Goal: Information Seeking & Learning: Learn about a topic

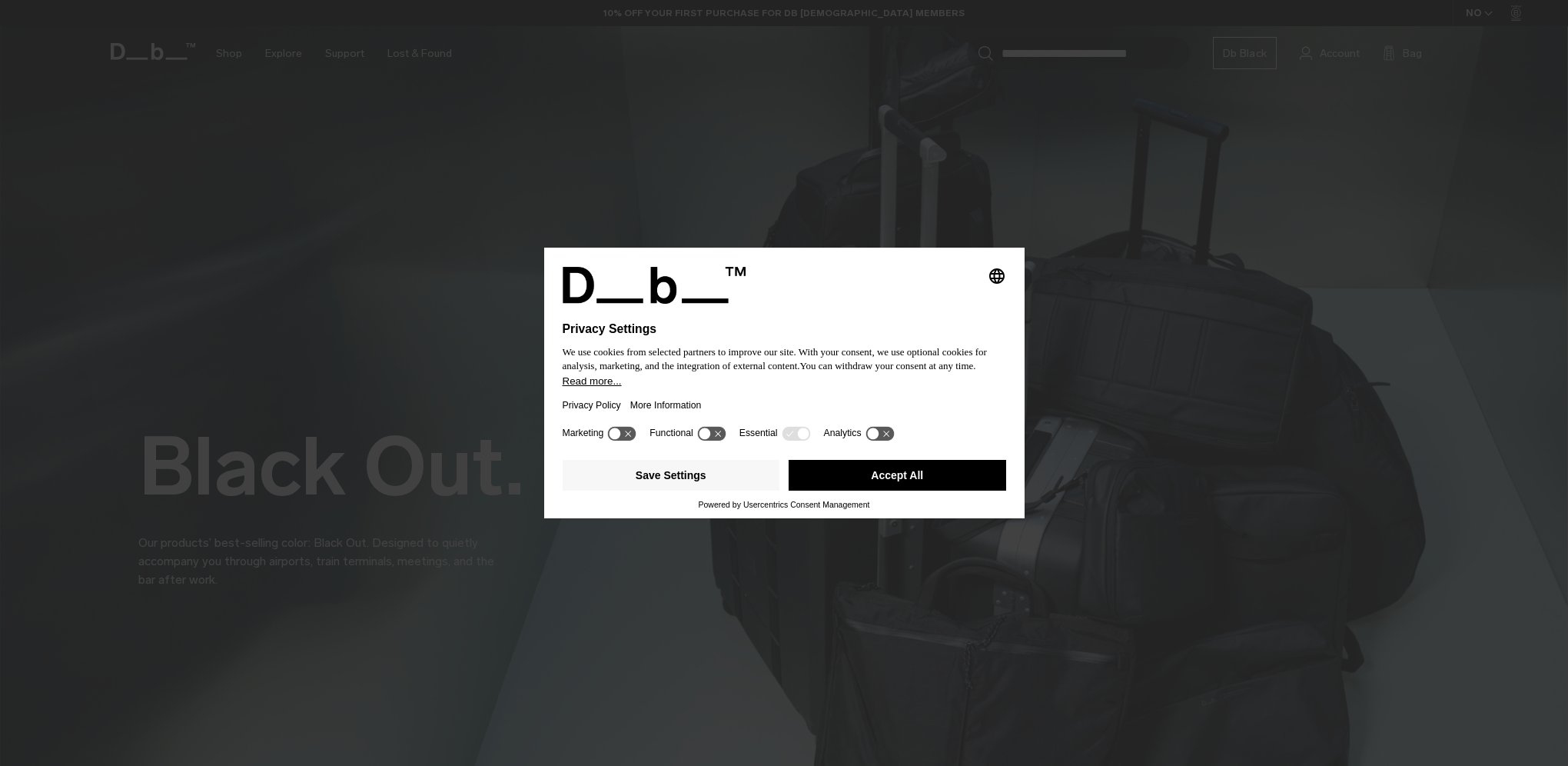
click at [896, 487] on button "Accept All" at bounding box center [897, 476] width 217 height 31
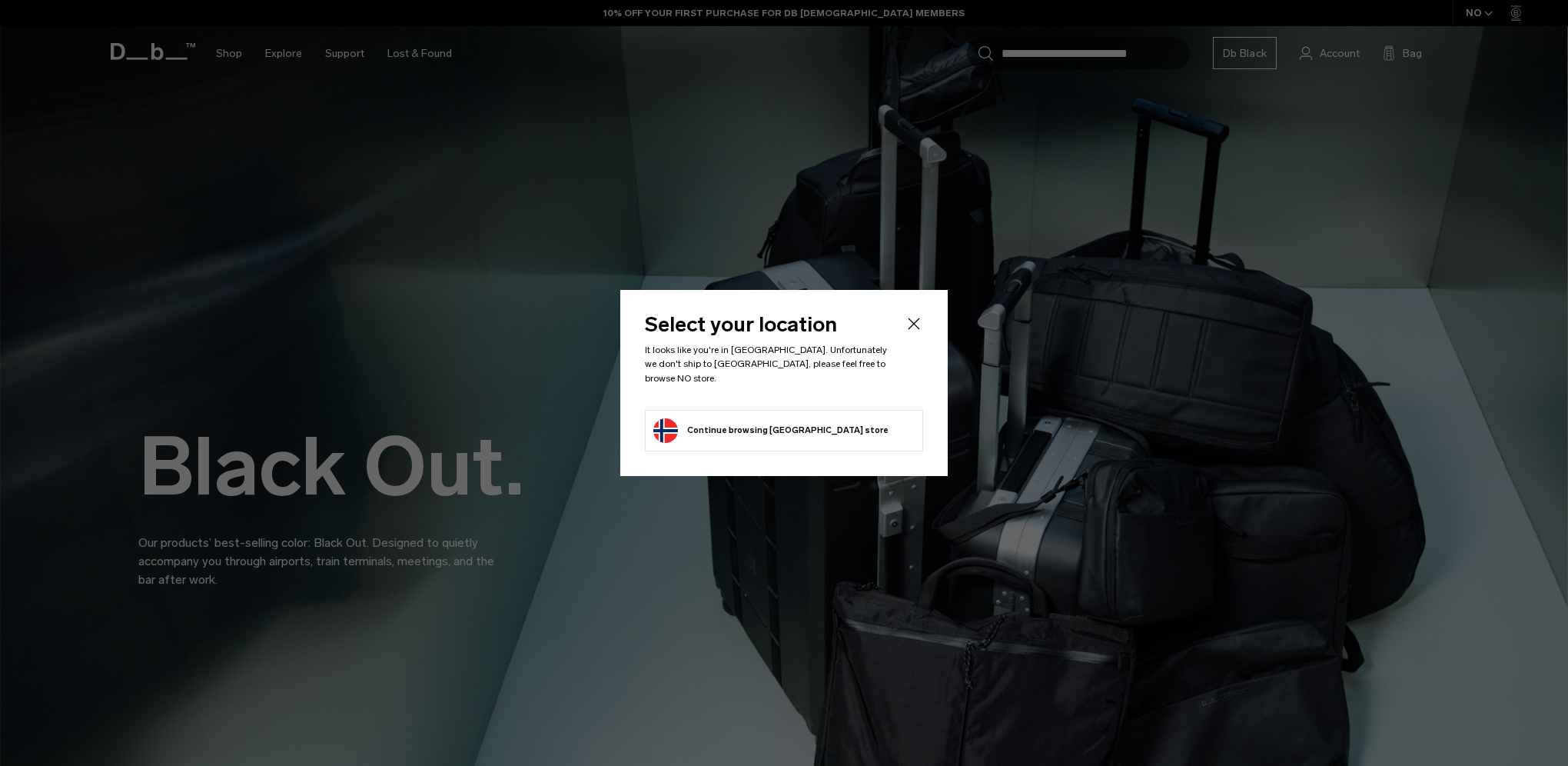
click at [742, 425] on button "Continue browsing Norway store Continue shopping in Norway" at bounding box center [771, 430] width 235 height 25
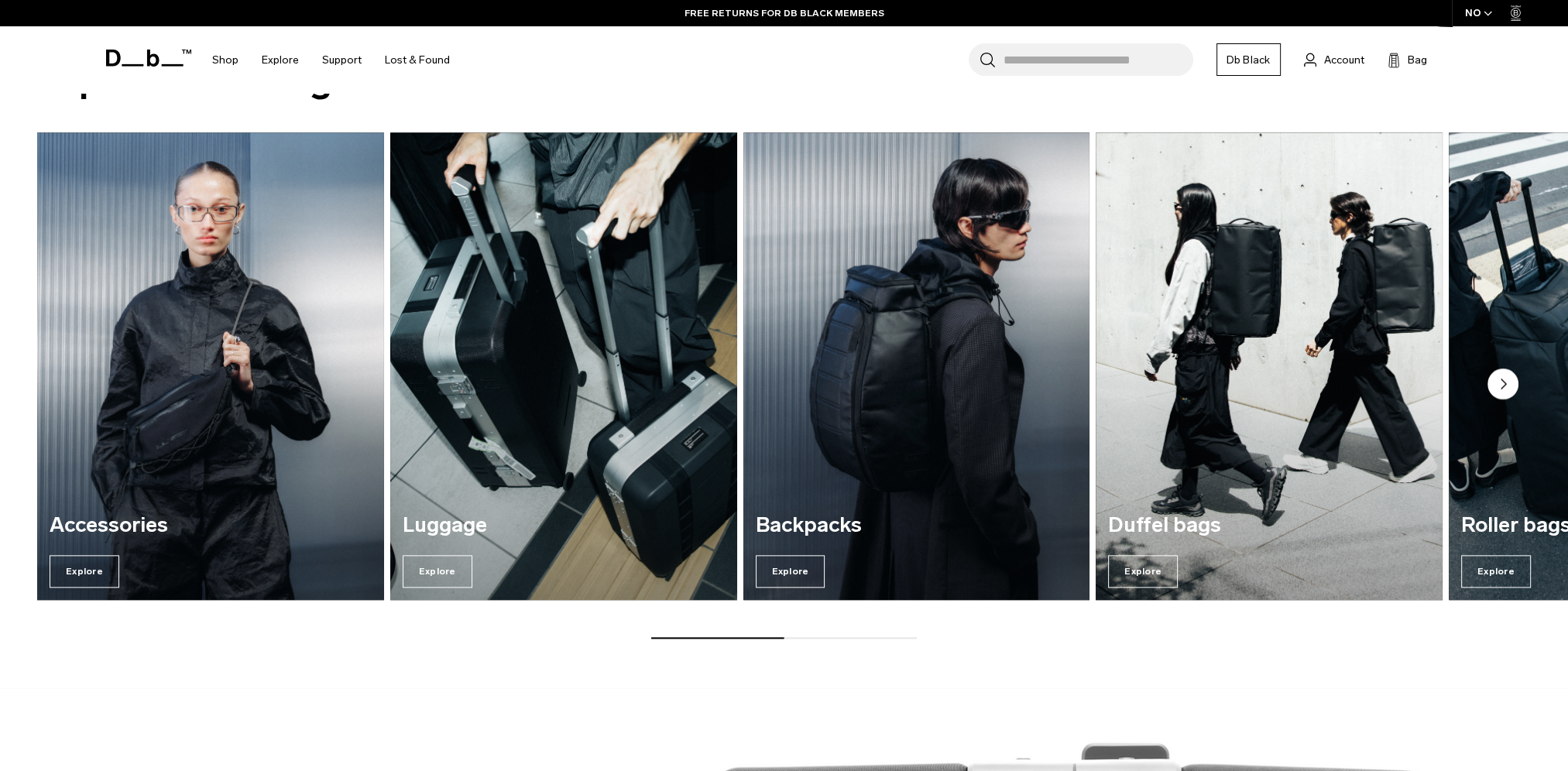
scroll to position [2399, 0]
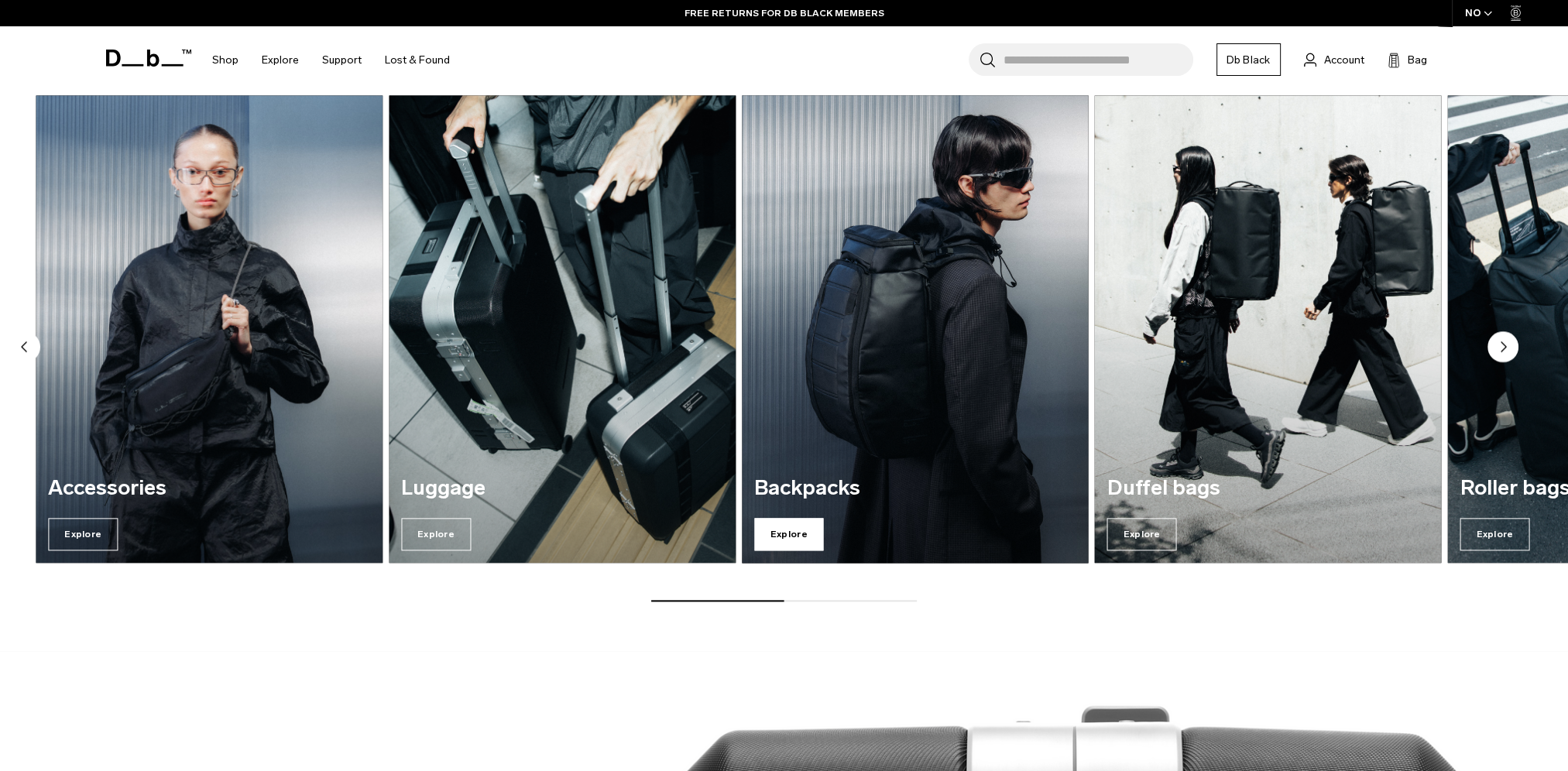
click at [788, 532] on span "Explore" at bounding box center [789, 534] width 70 height 33
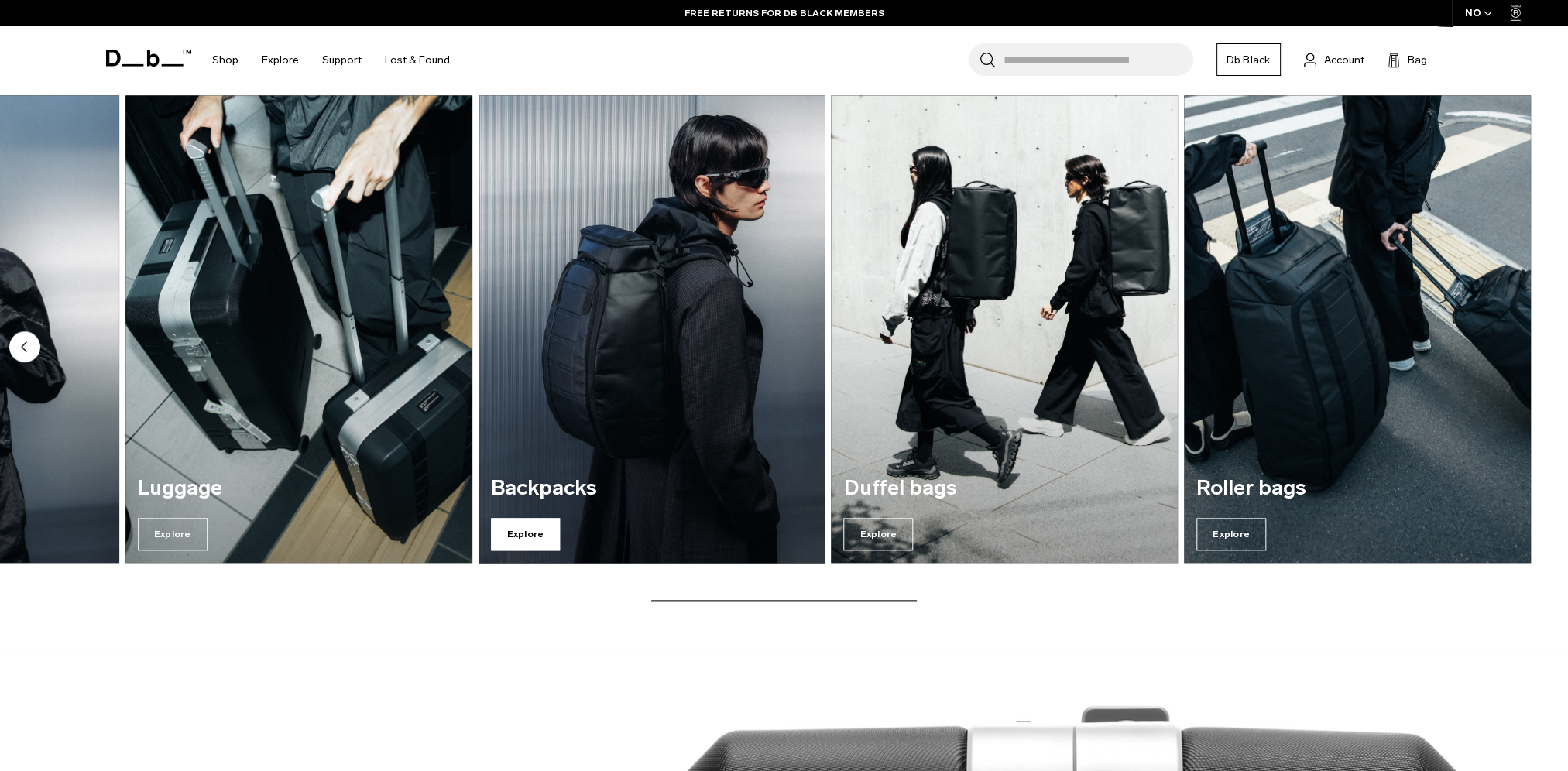
click at [529, 536] on span "Explore" at bounding box center [526, 534] width 70 height 33
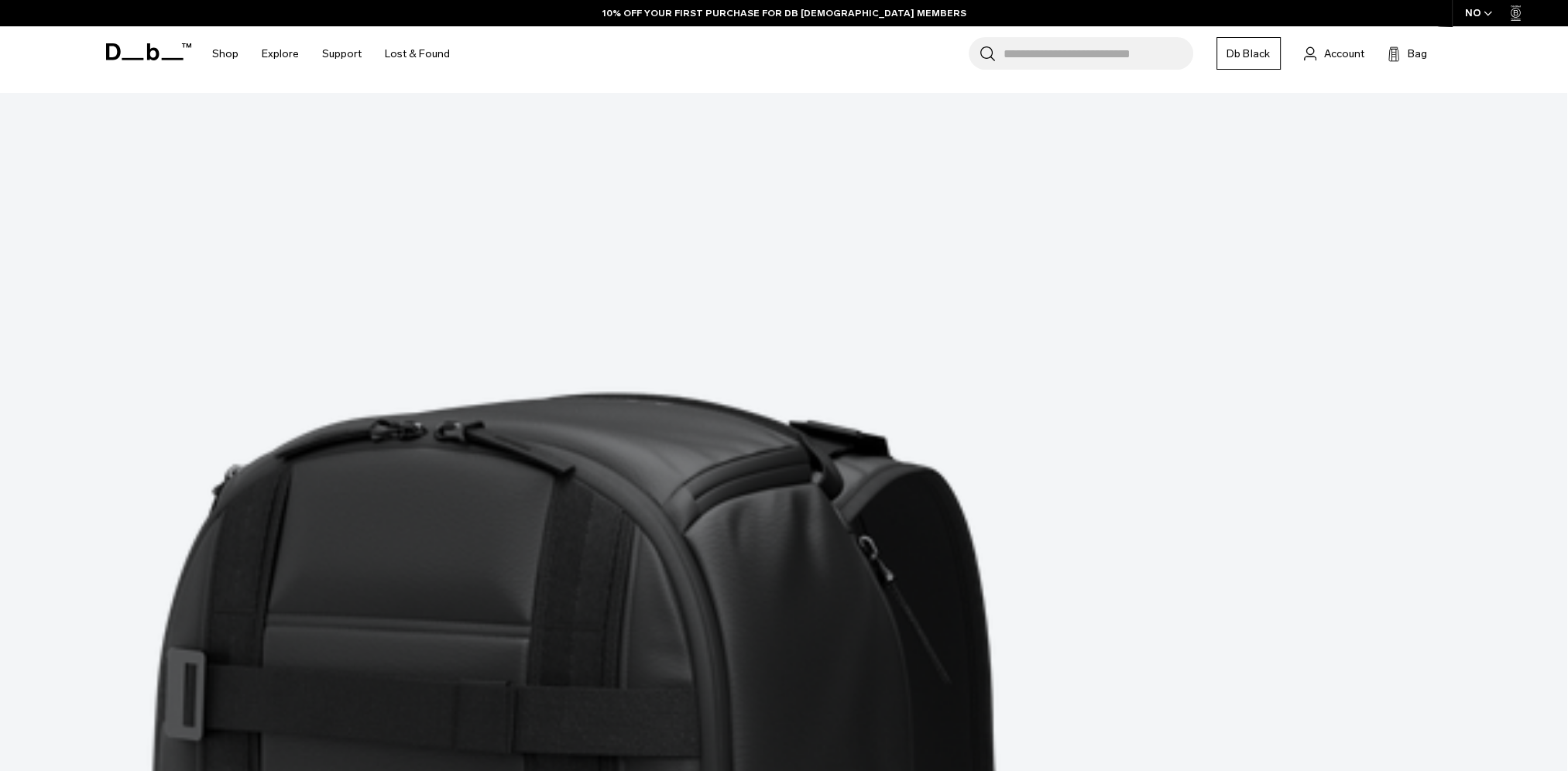
scroll to position [5805, 0]
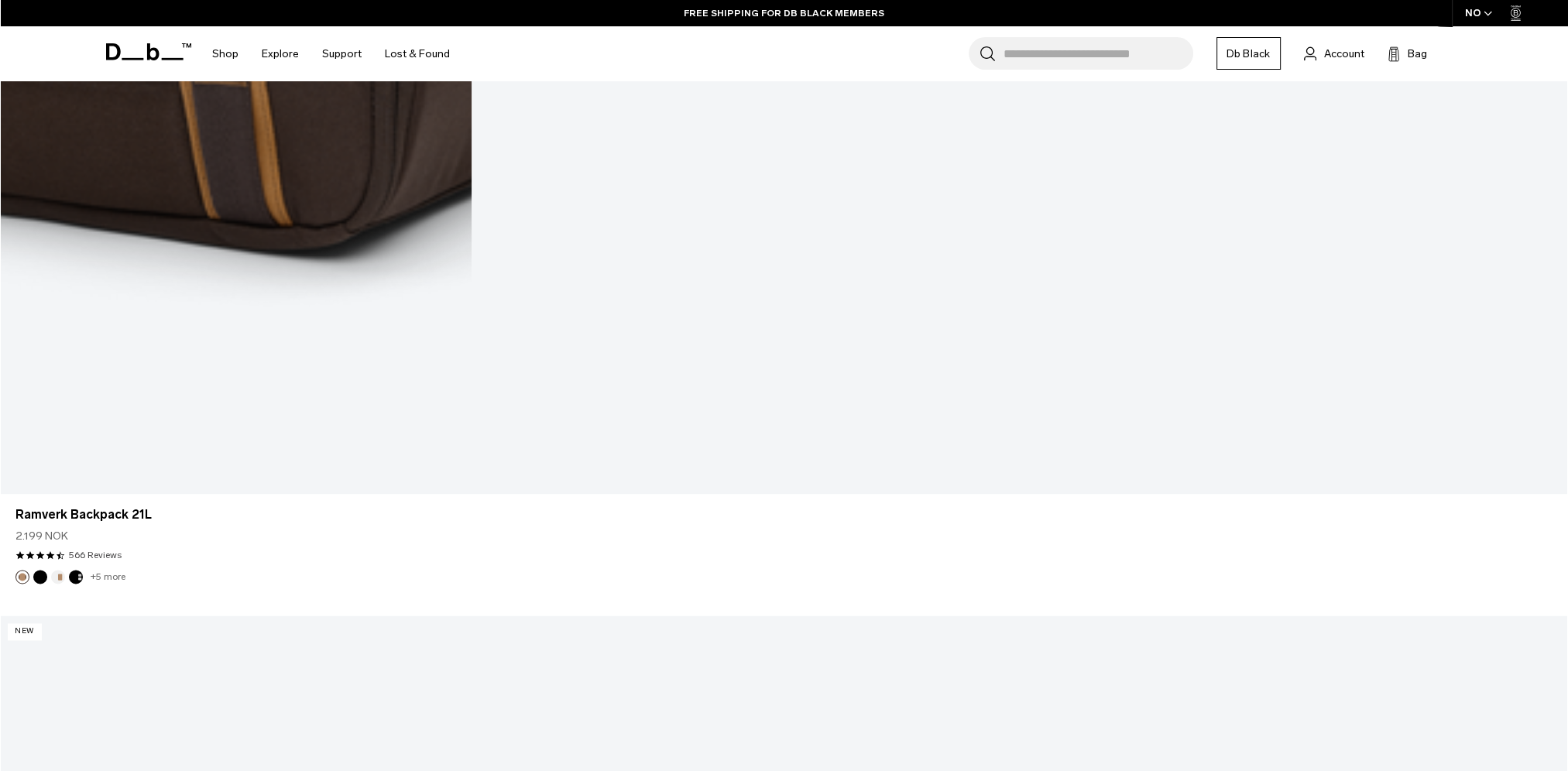
scroll to position [11437, 0]
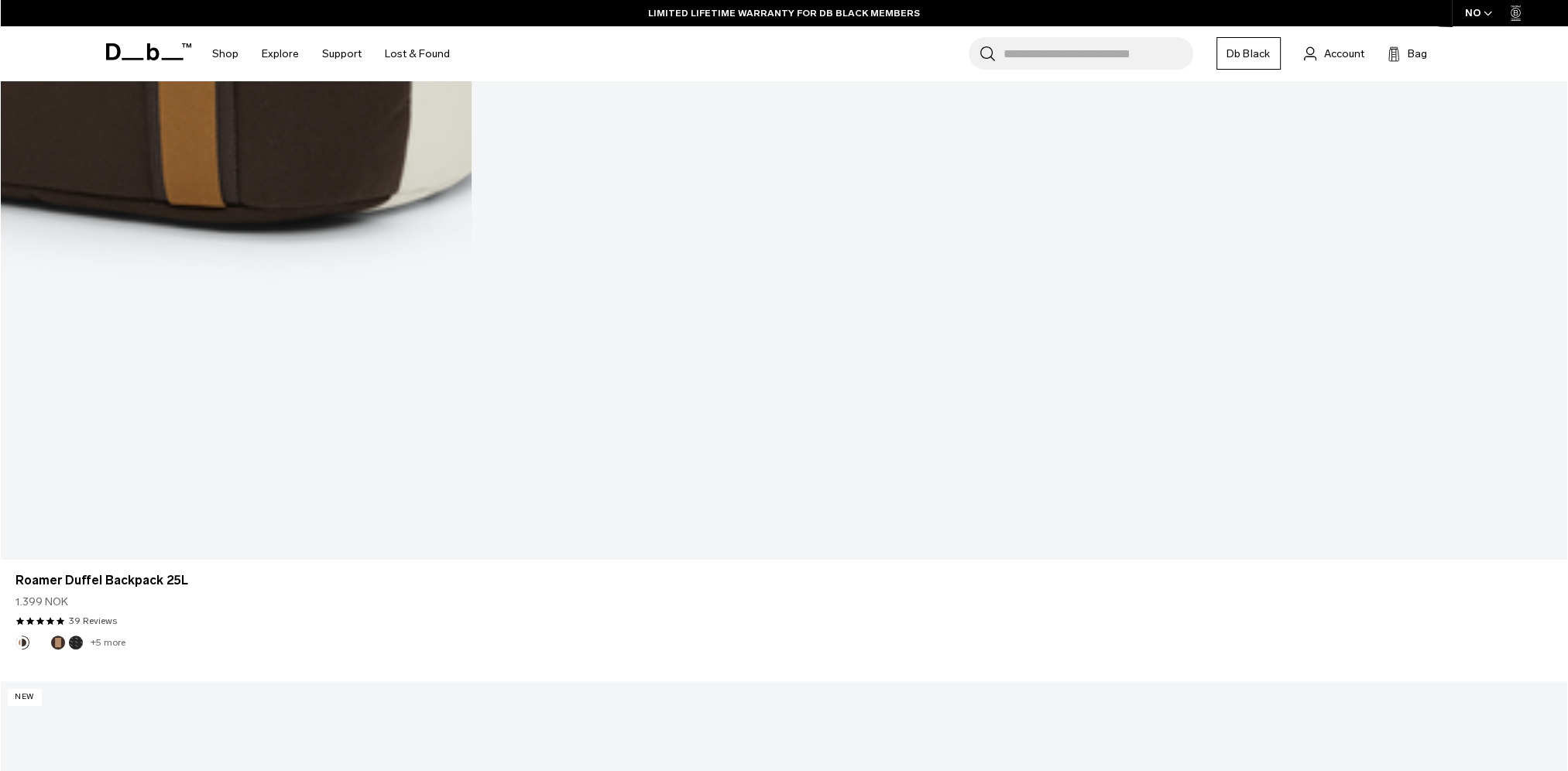
scroll to position [16785, 0]
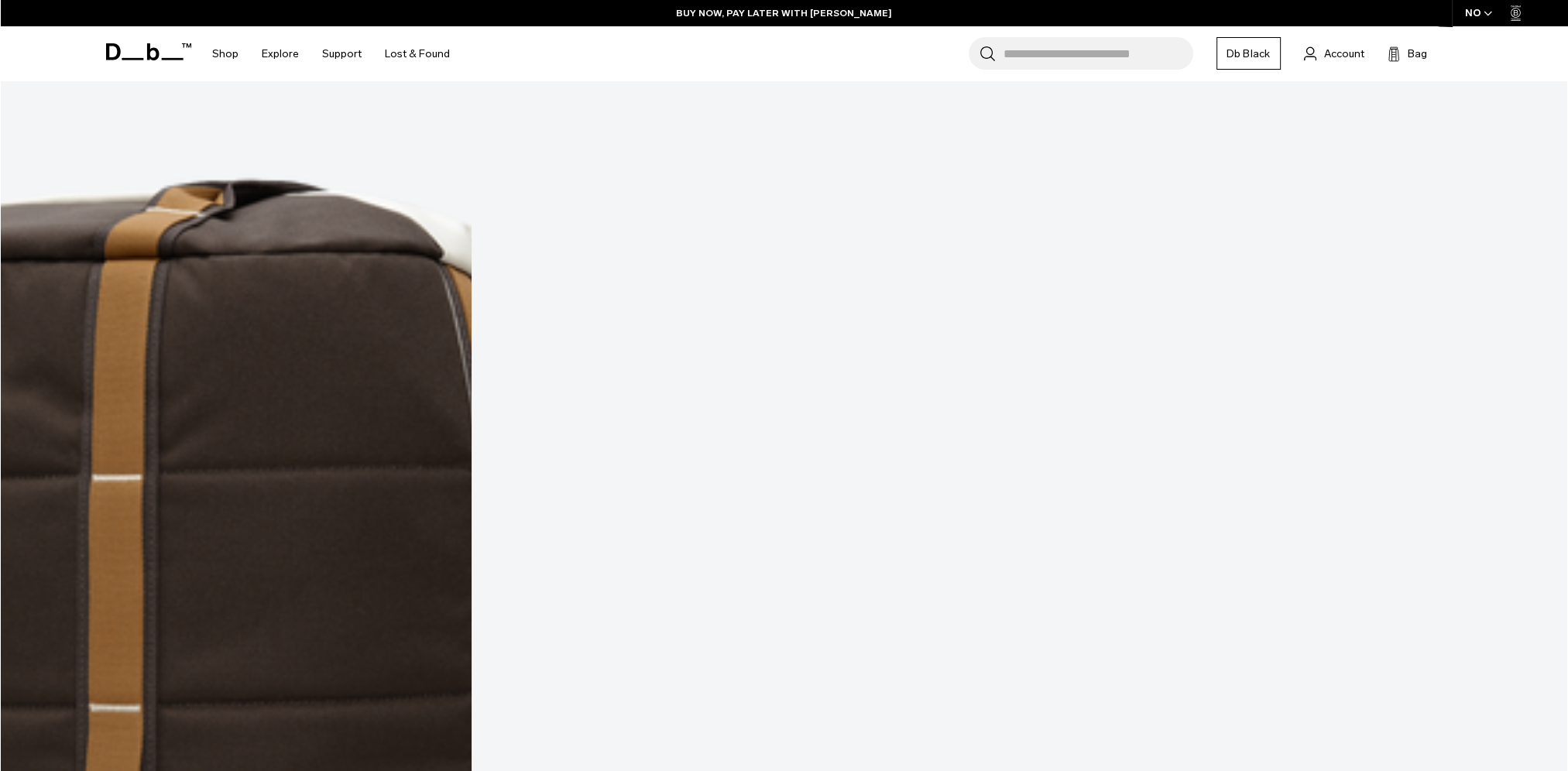
scroll to position [19189, 0]
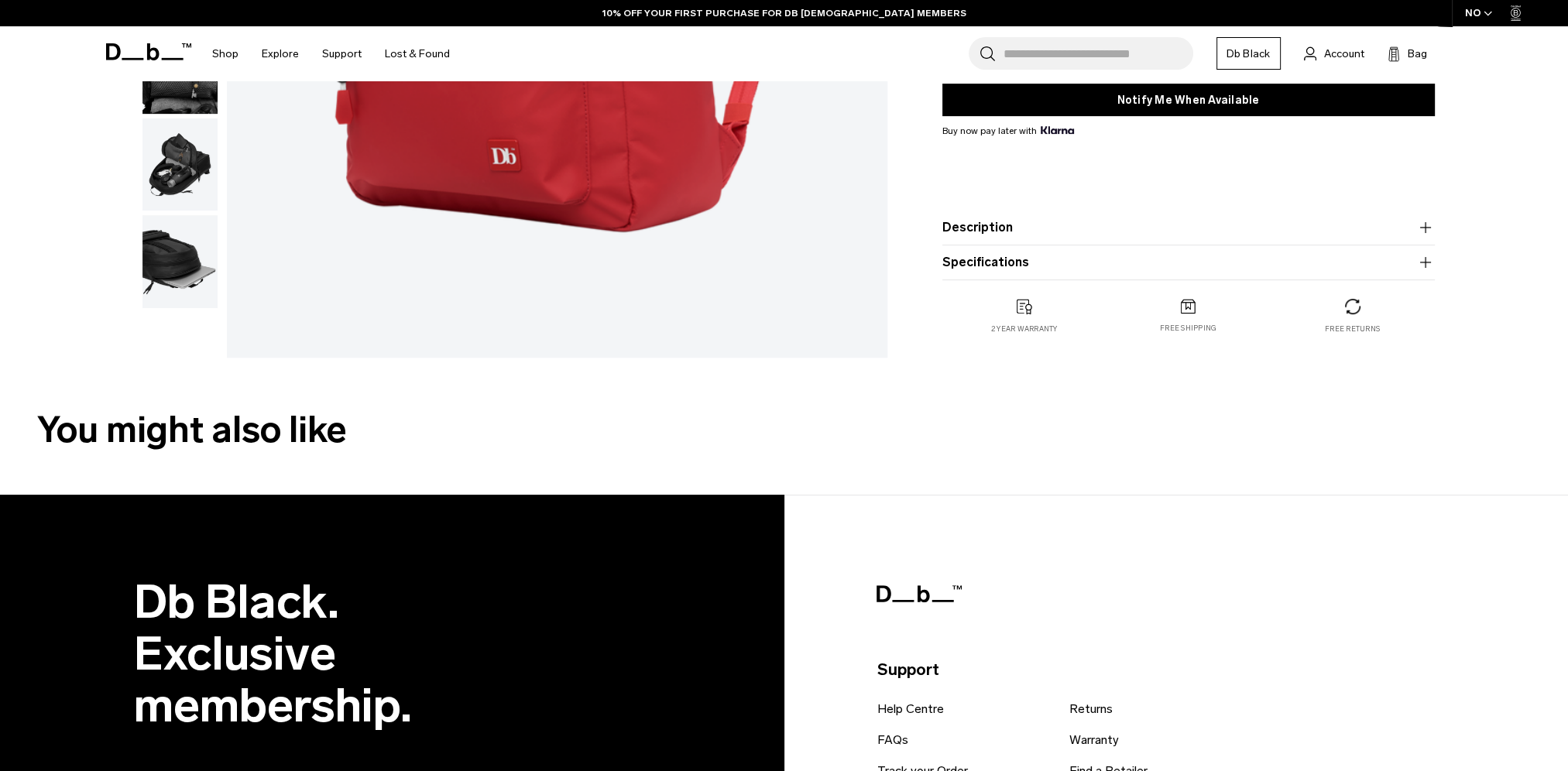
scroll to position [387, 0]
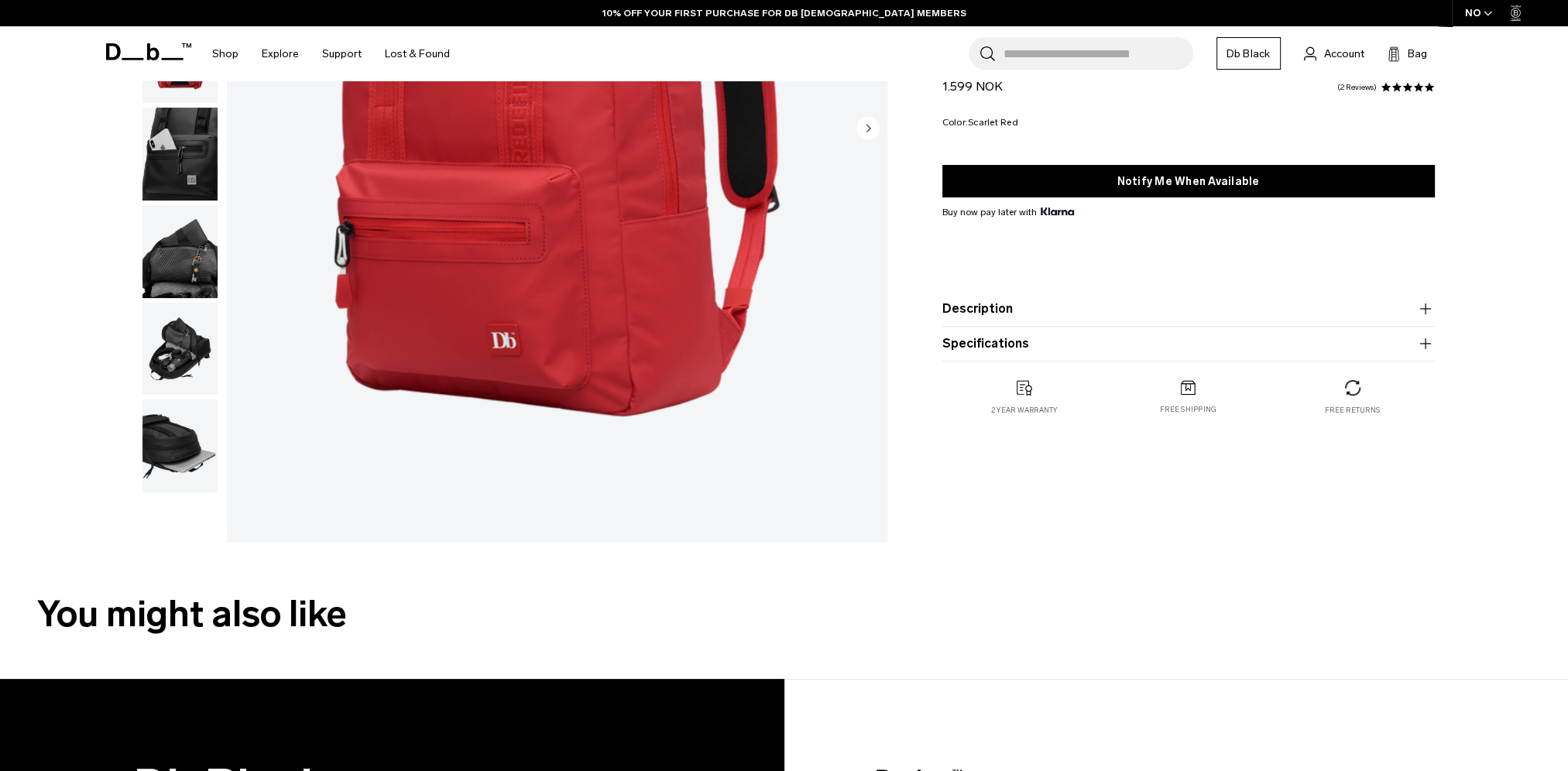
click at [541, 341] on img "1 / 8" at bounding box center [557, 130] width 661 height 825
click at [549, 246] on img "1 / 8" at bounding box center [557, 130] width 661 height 825
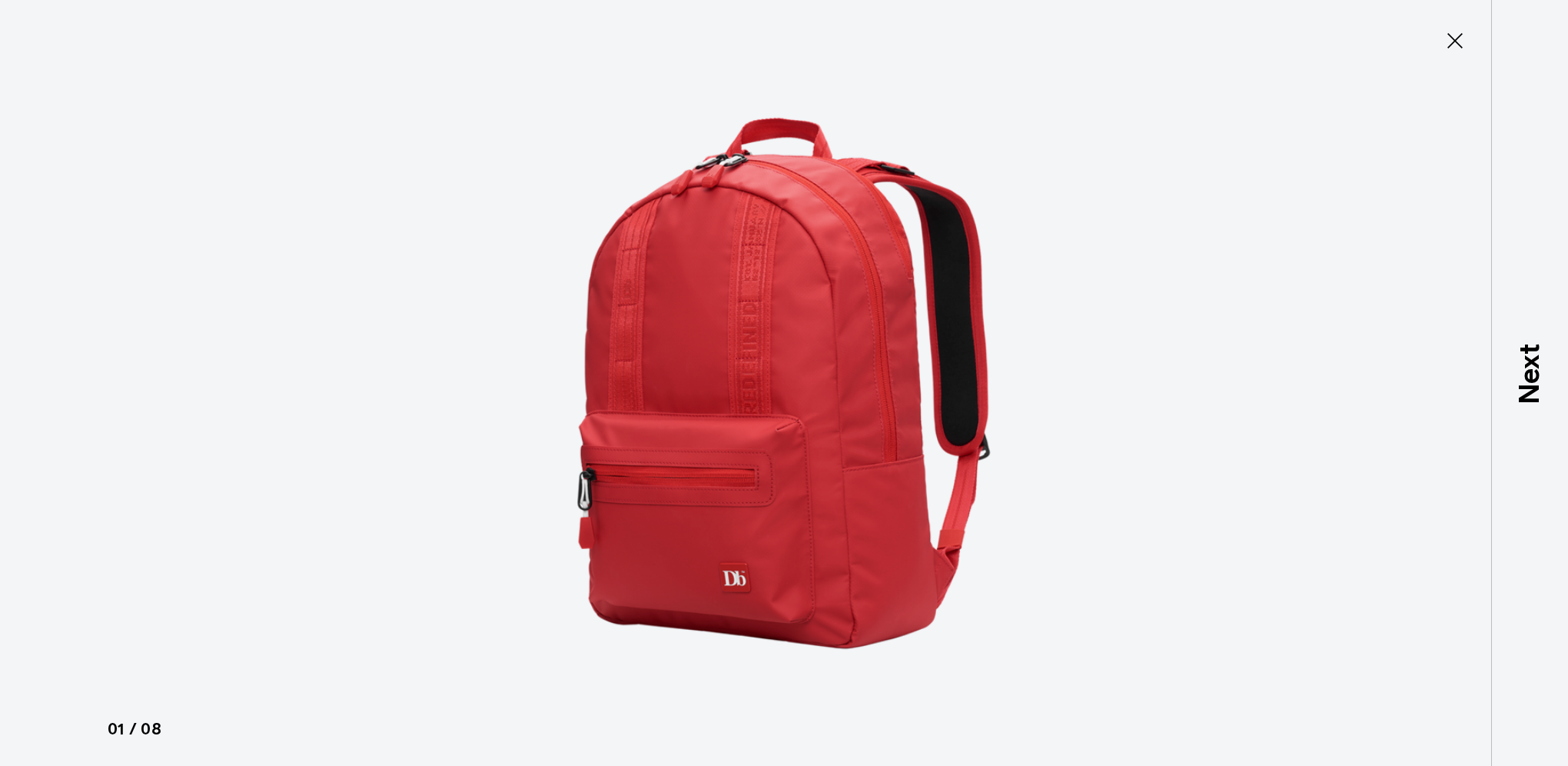
type button "Close"
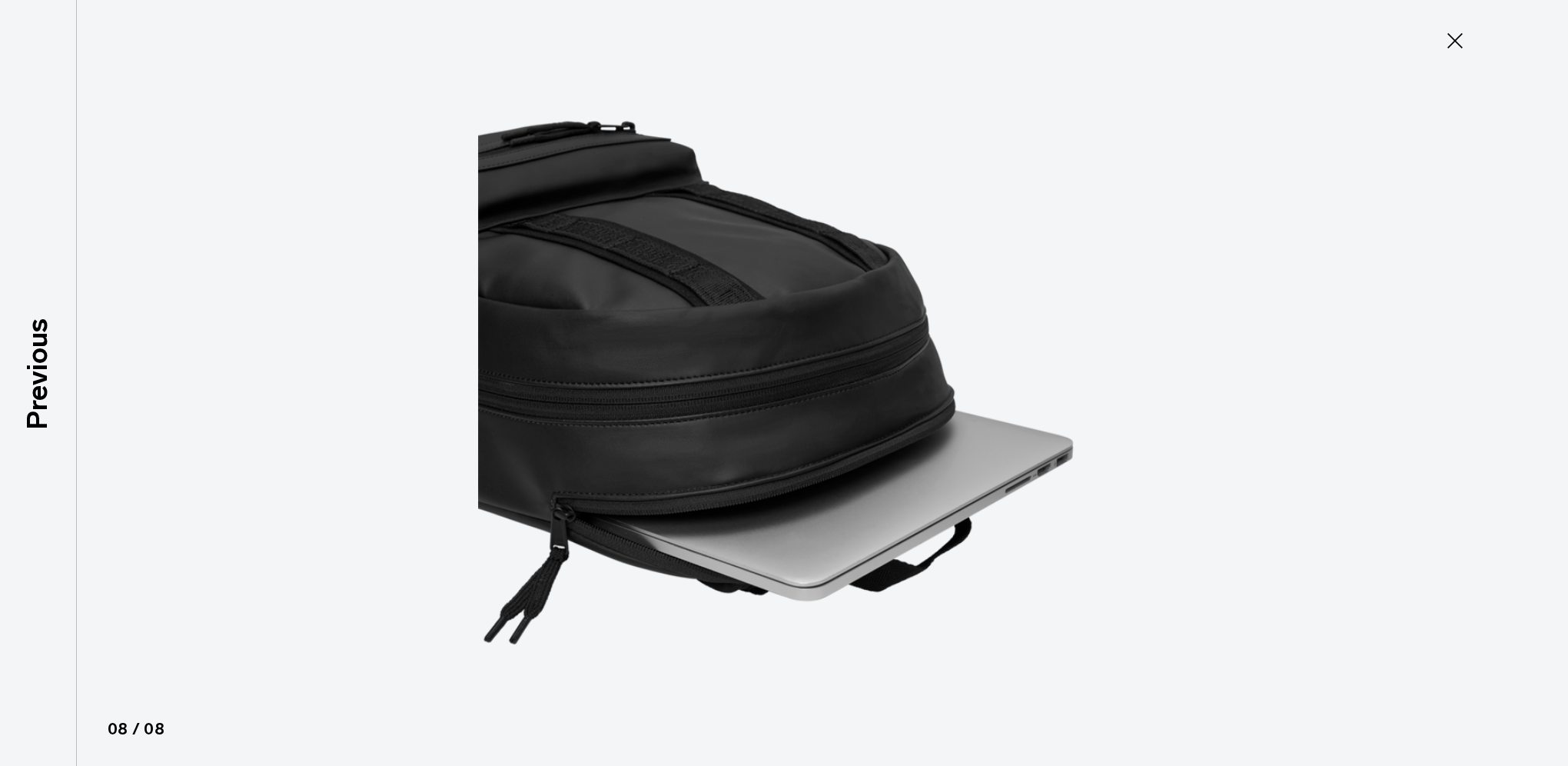
click at [1454, 42] on icon at bounding box center [1455, 41] width 15 height 15
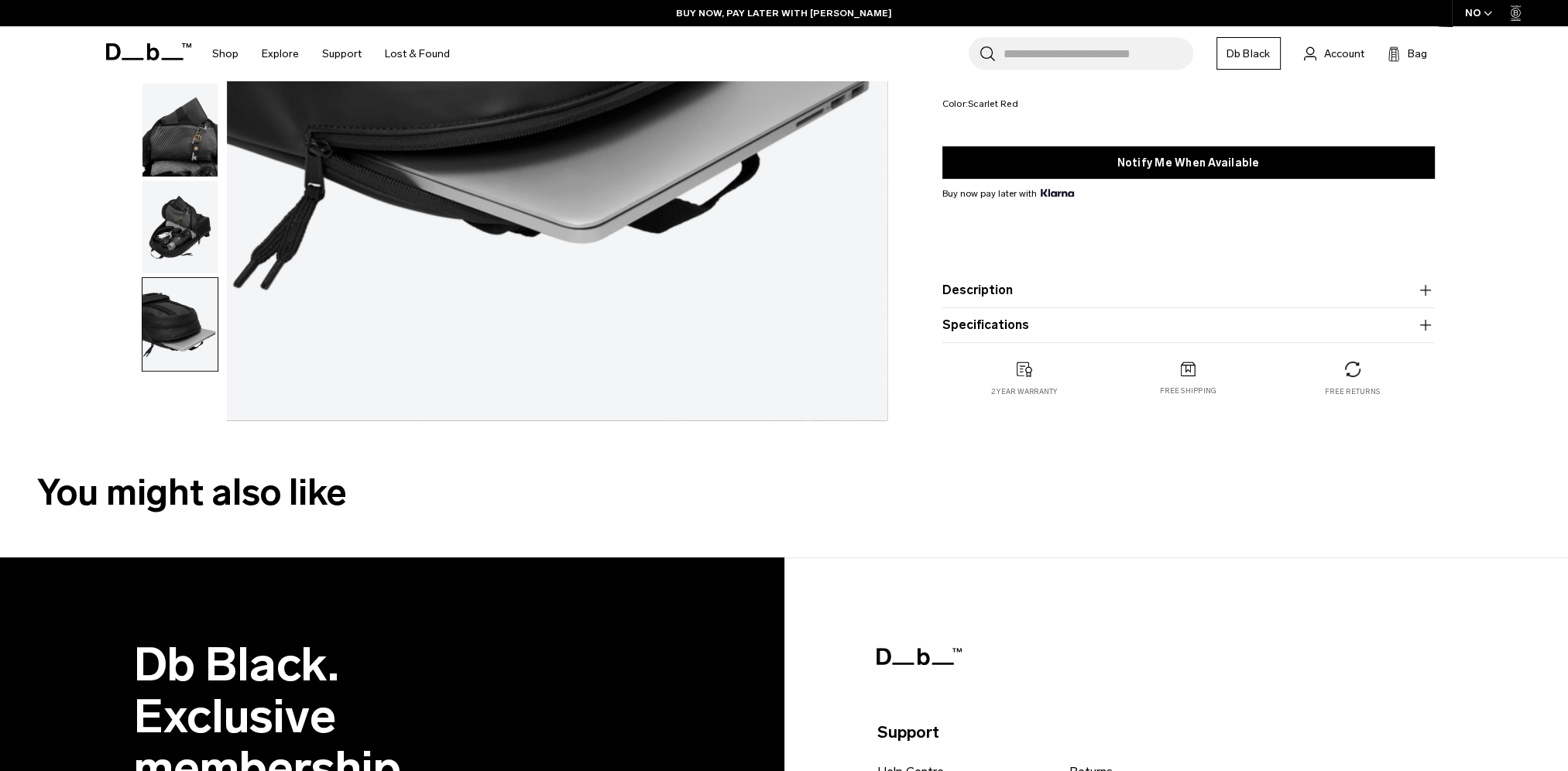
scroll to position [443, 0]
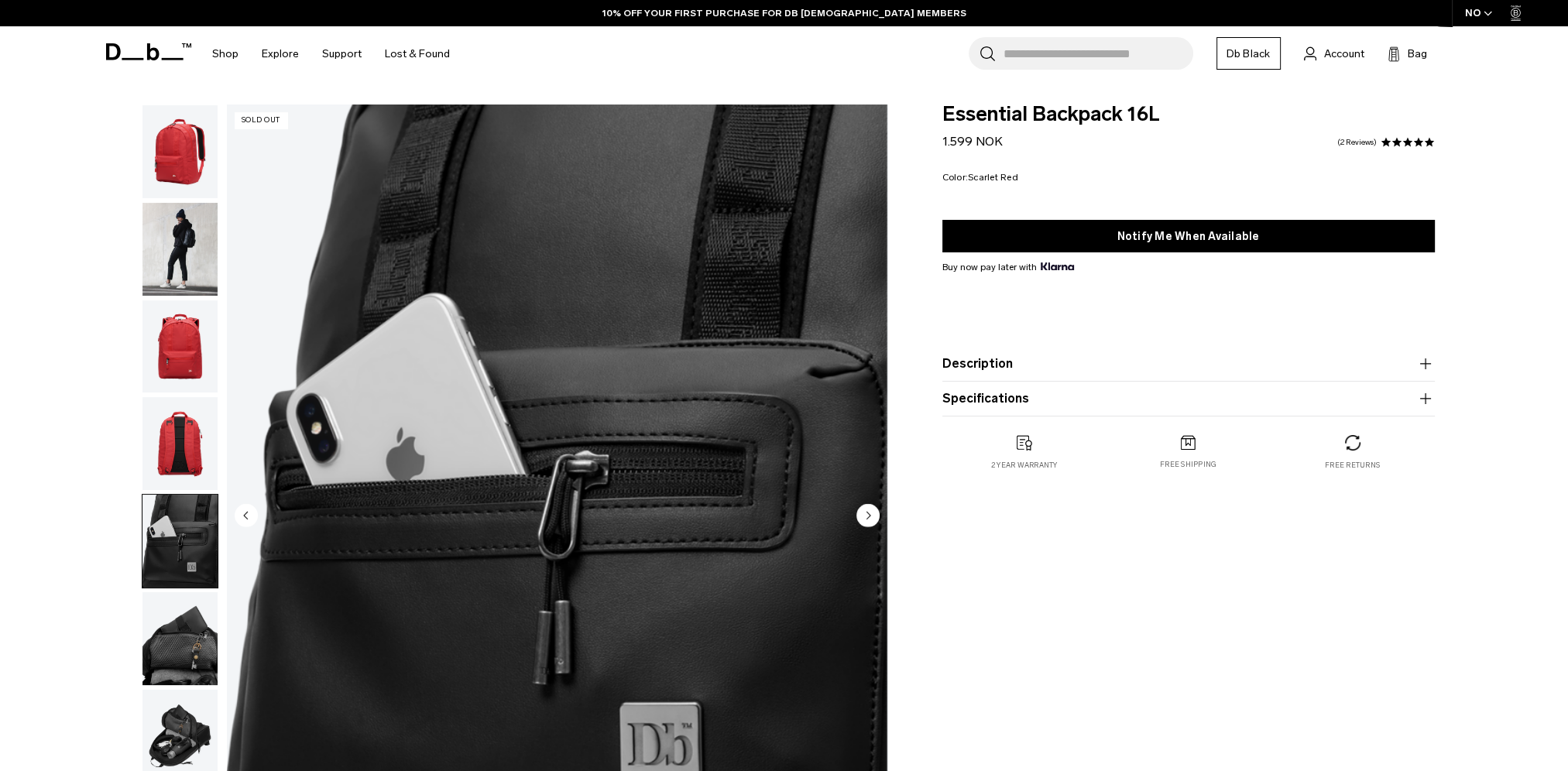
click at [480, 373] on img "5 / 8" at bounding box center [557, 517] width 661 height 825
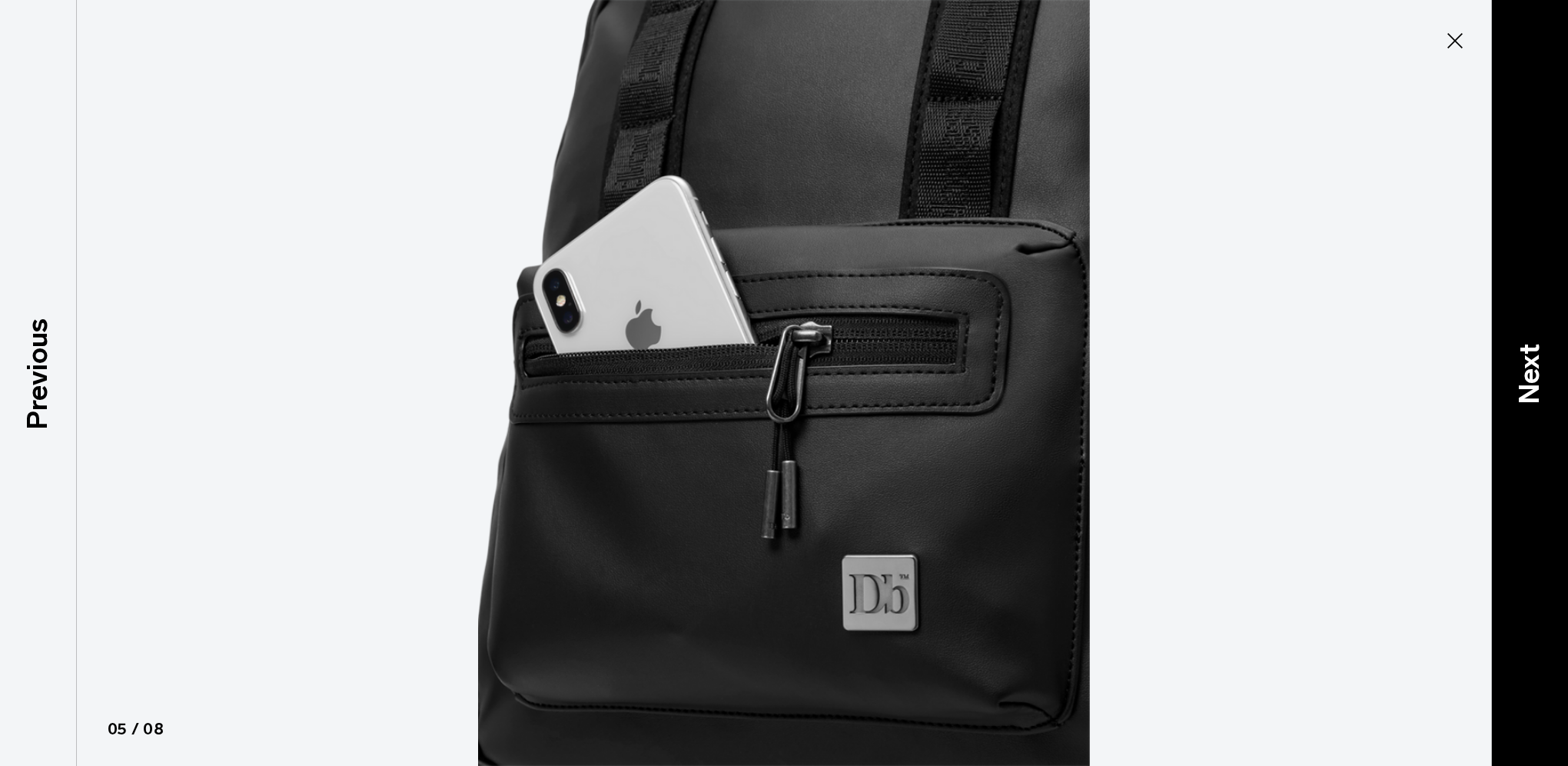
type button "Close"
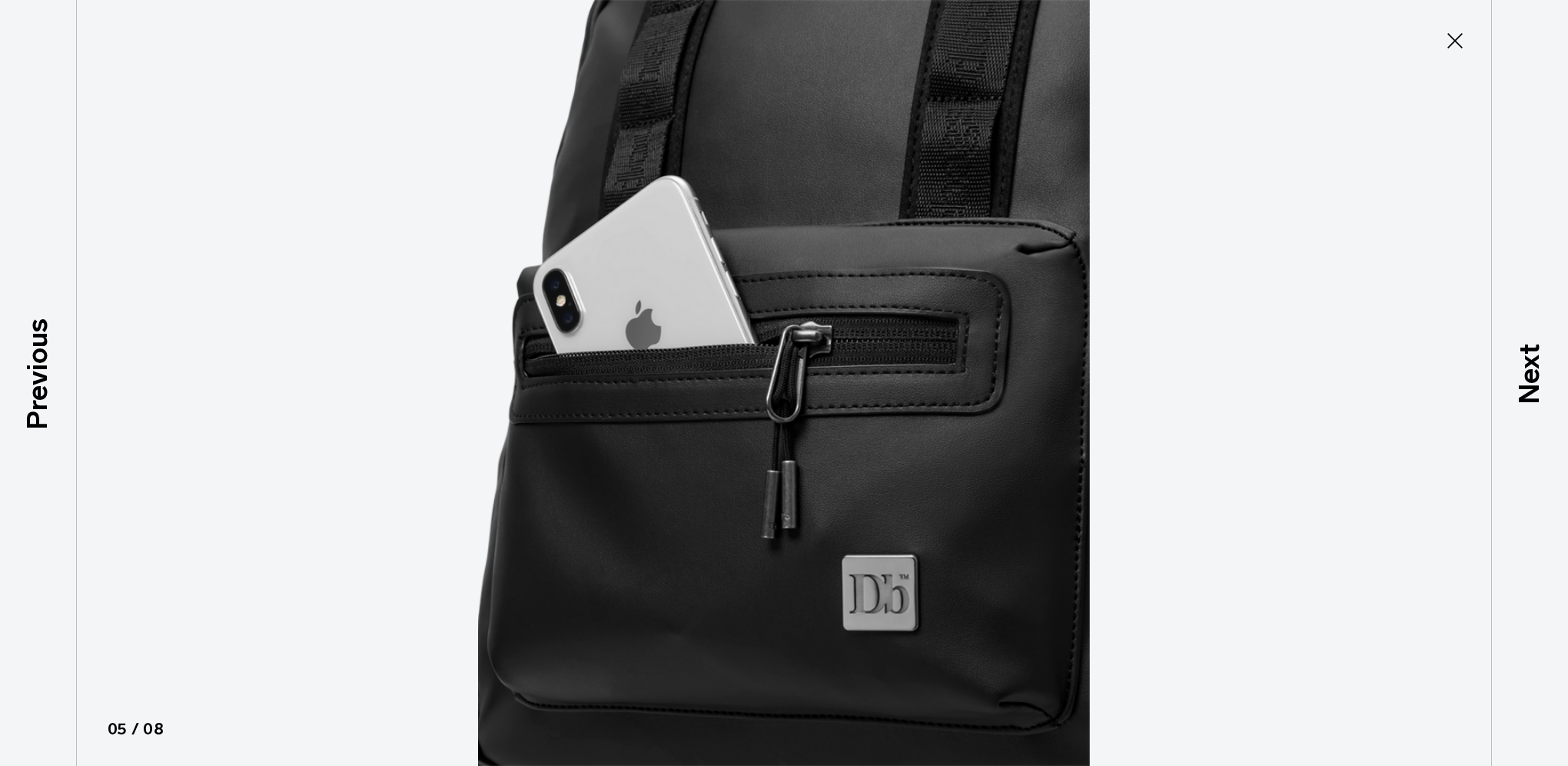
click at [689, 365] on img at bounding box center [784, 383] width 692 height 766
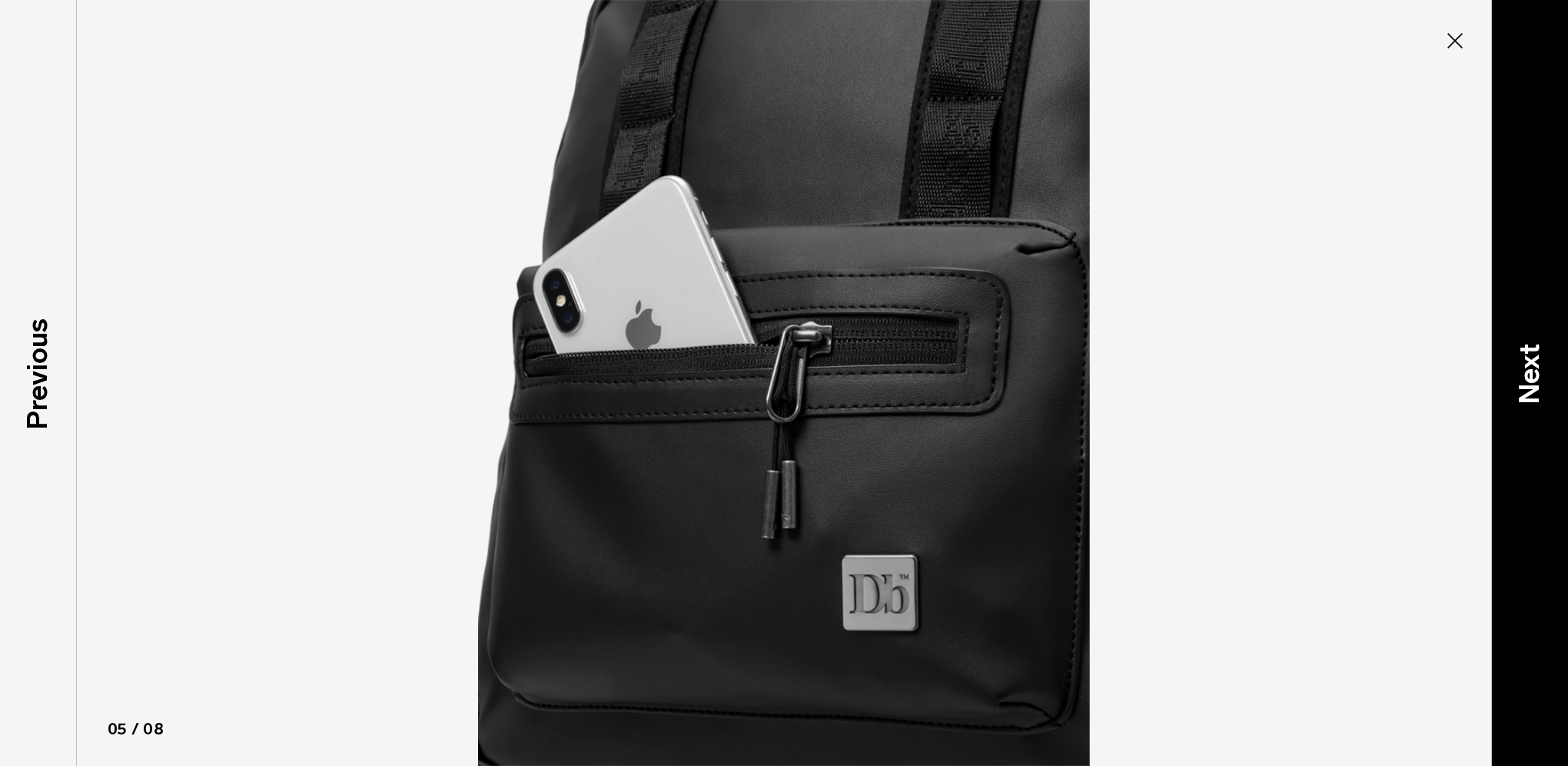
click at [1535, 320] on div "Next" at bounding box center [1529, 383] width 77 height 766
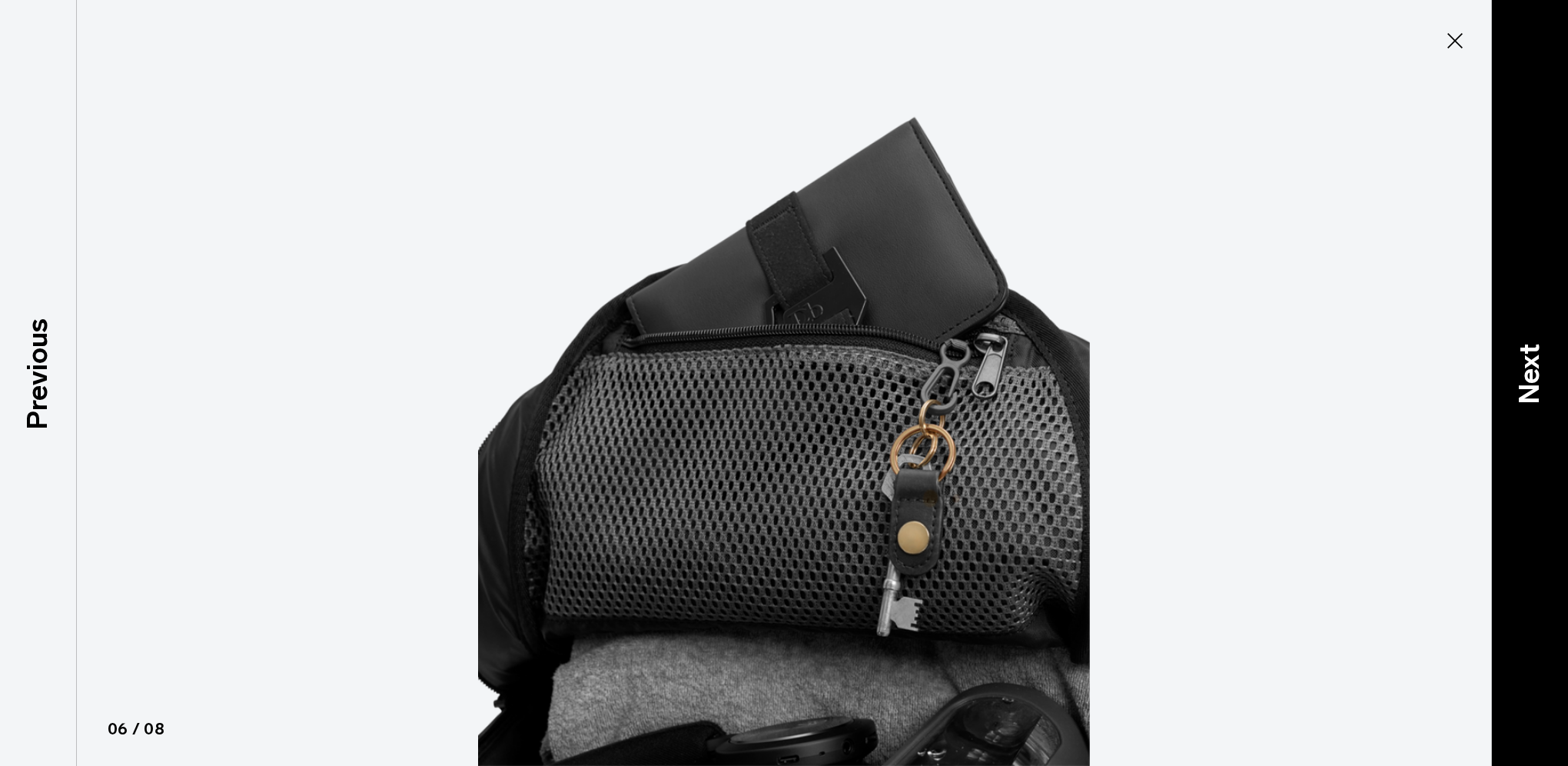
click at [1534, 320] on div "Next" at bounding box center [1529, 383] width 77 height 766
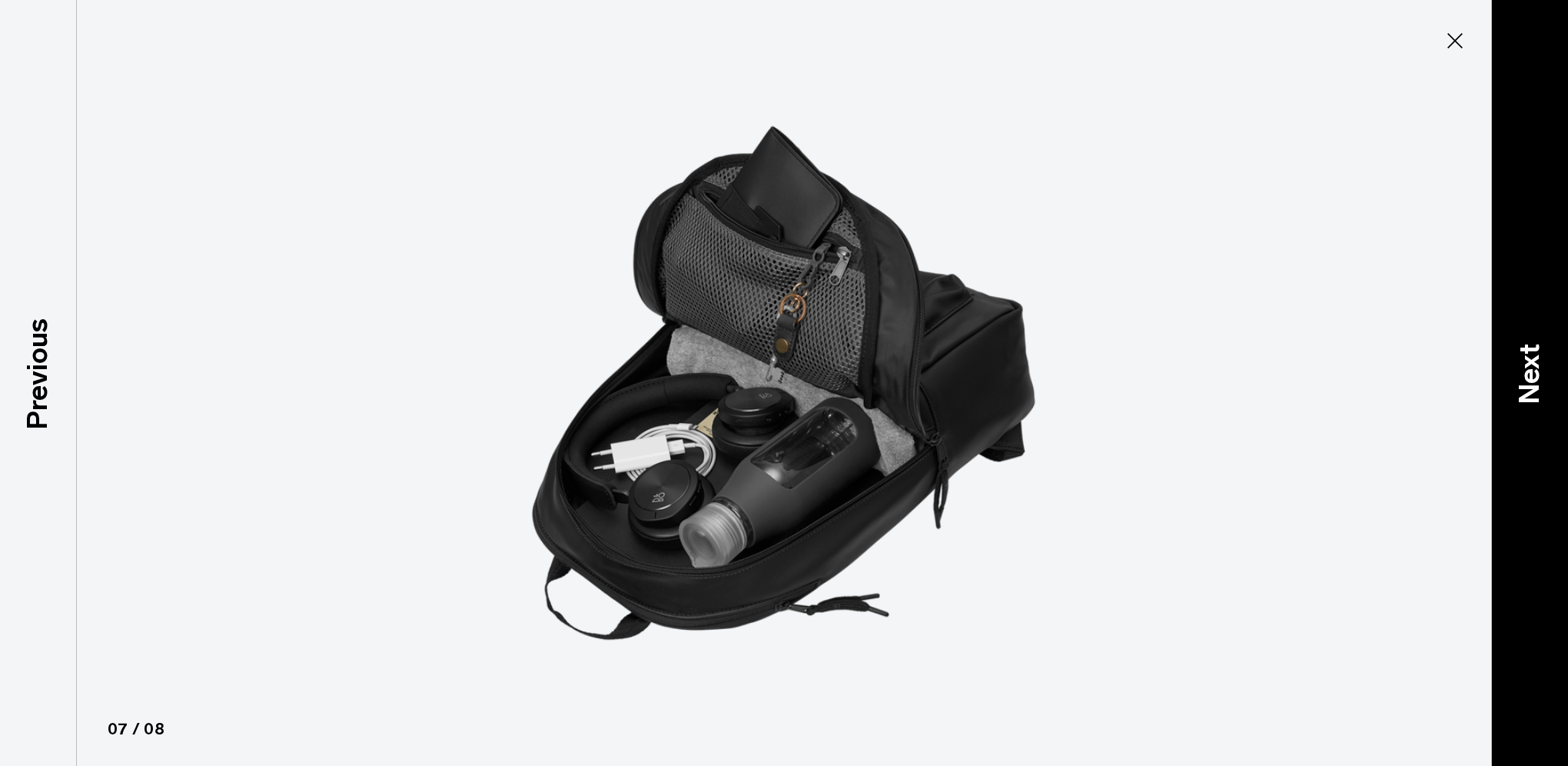
click at [1531, 317] on div "Next" at bounding box center [1529, 383] width 77 height 766
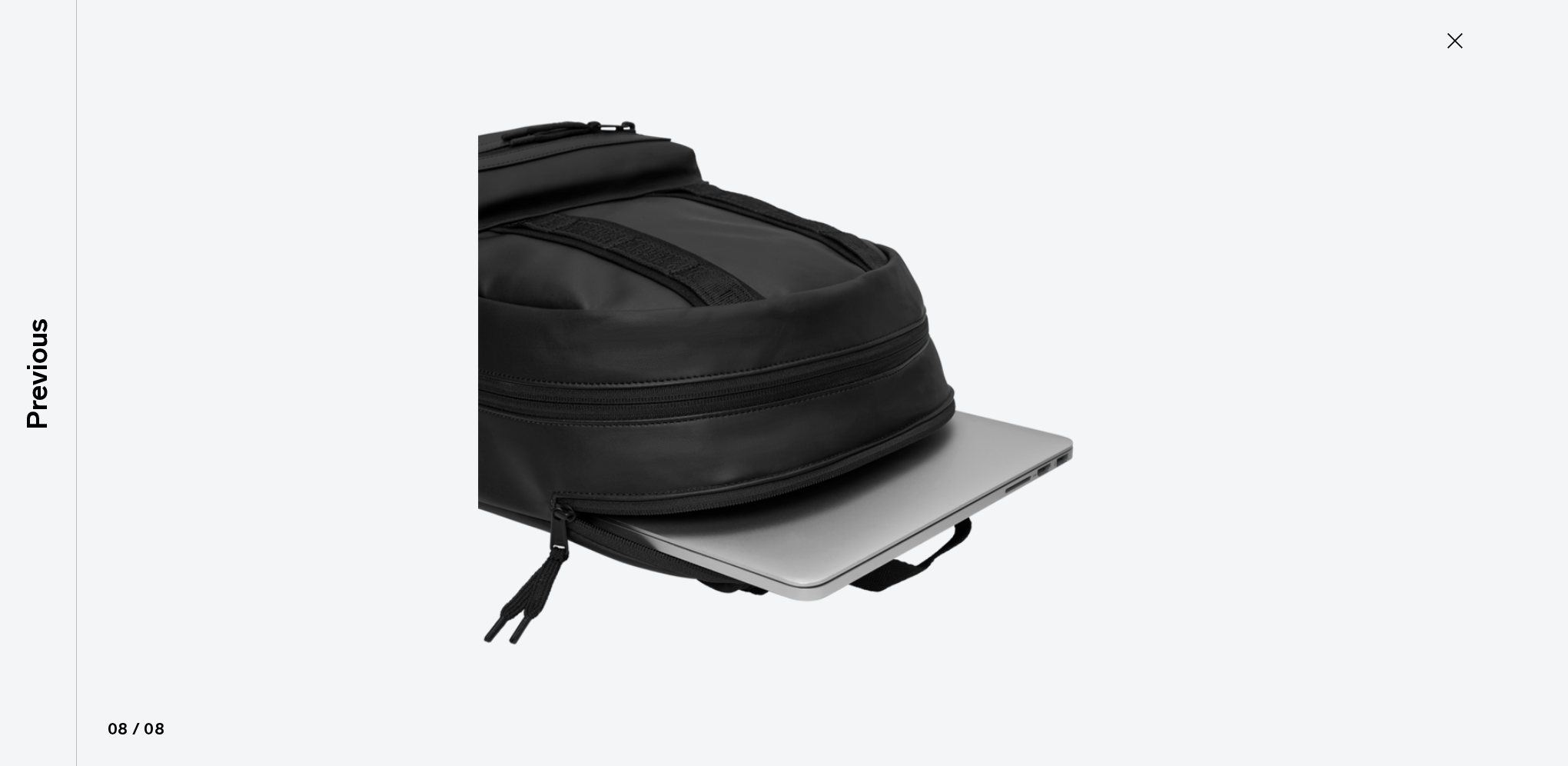
click at [1531, 317] on div at bounding box center [784, 383] width 1568 height 766
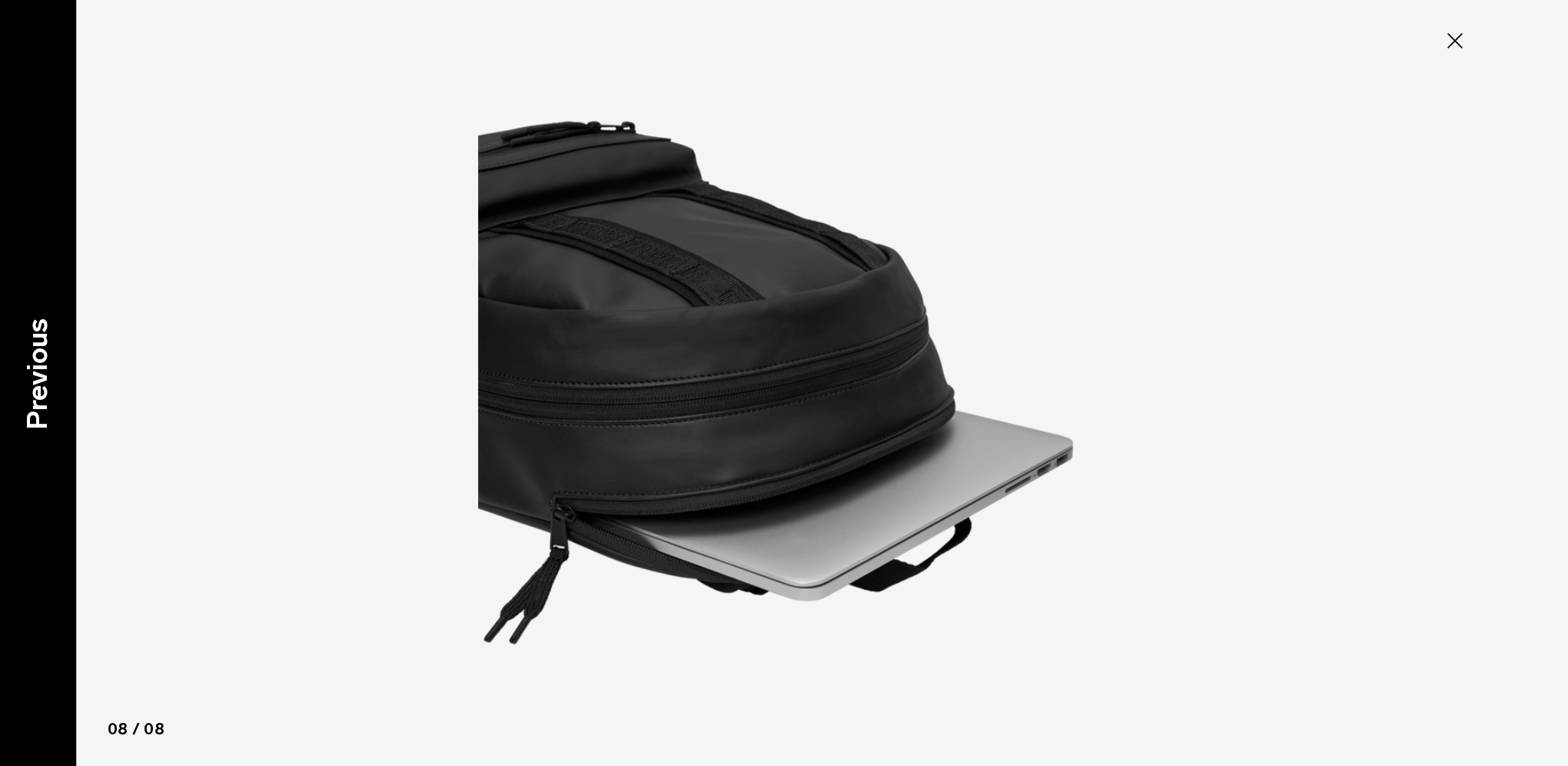
click at [33, 292] on div "Previous" at bounding box center [39, 383] width 77 height 766
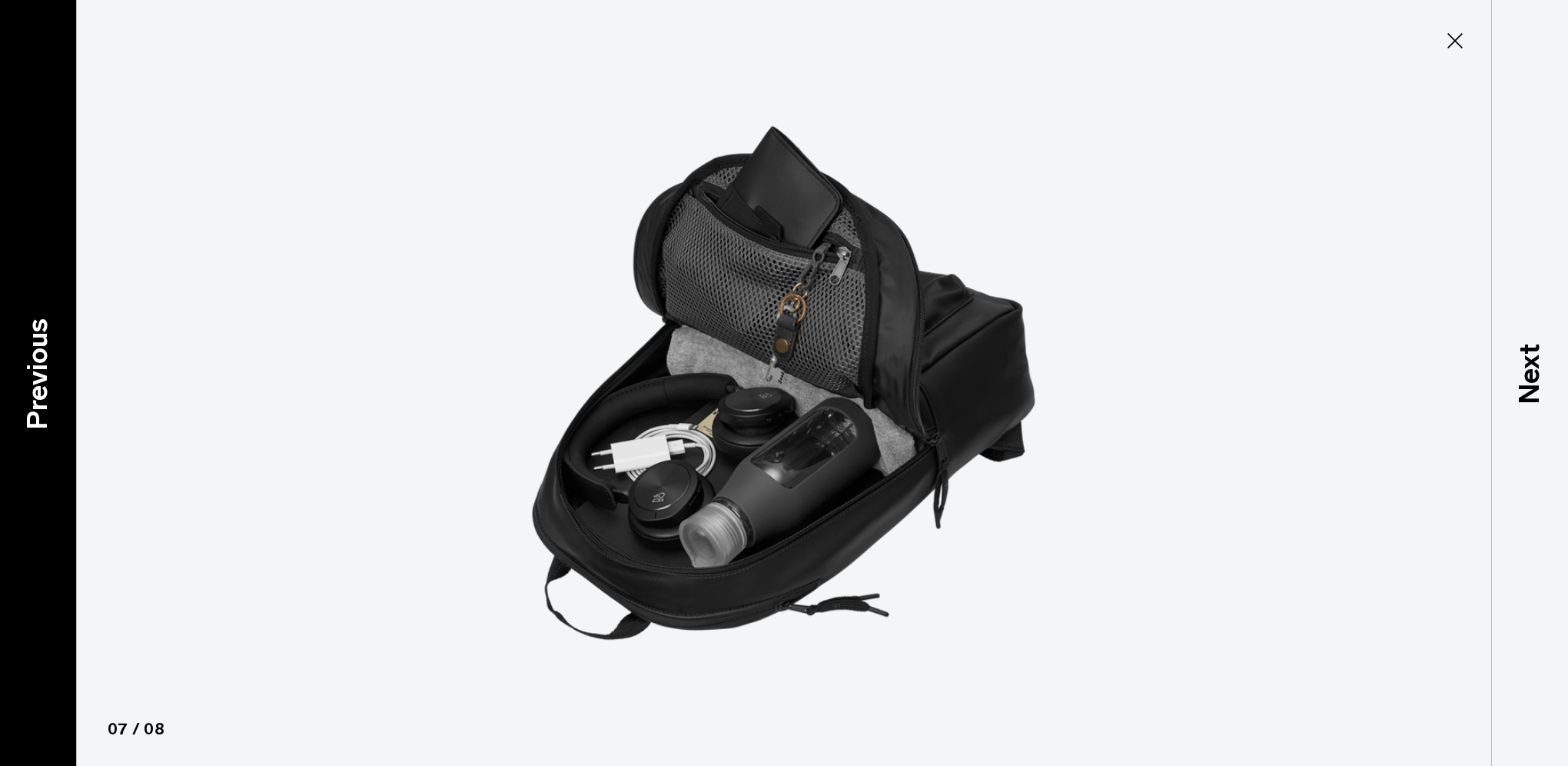
click at [33, 292] on div "Previous" at bounding box center [39, 383] width 77 height 766
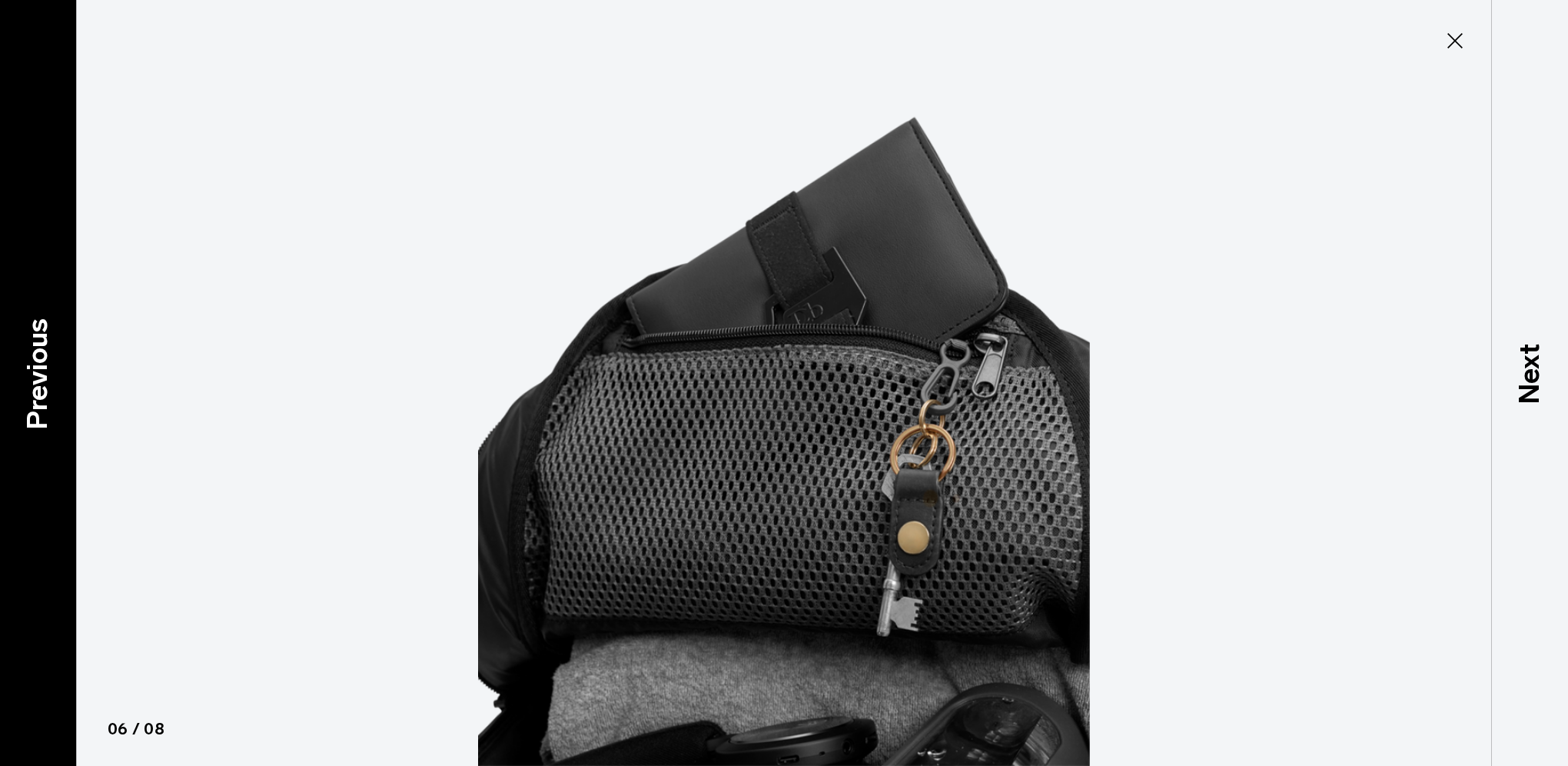
click at [33, 292] on div "Previous" at bounding box center [39, 383] width 77 height 766
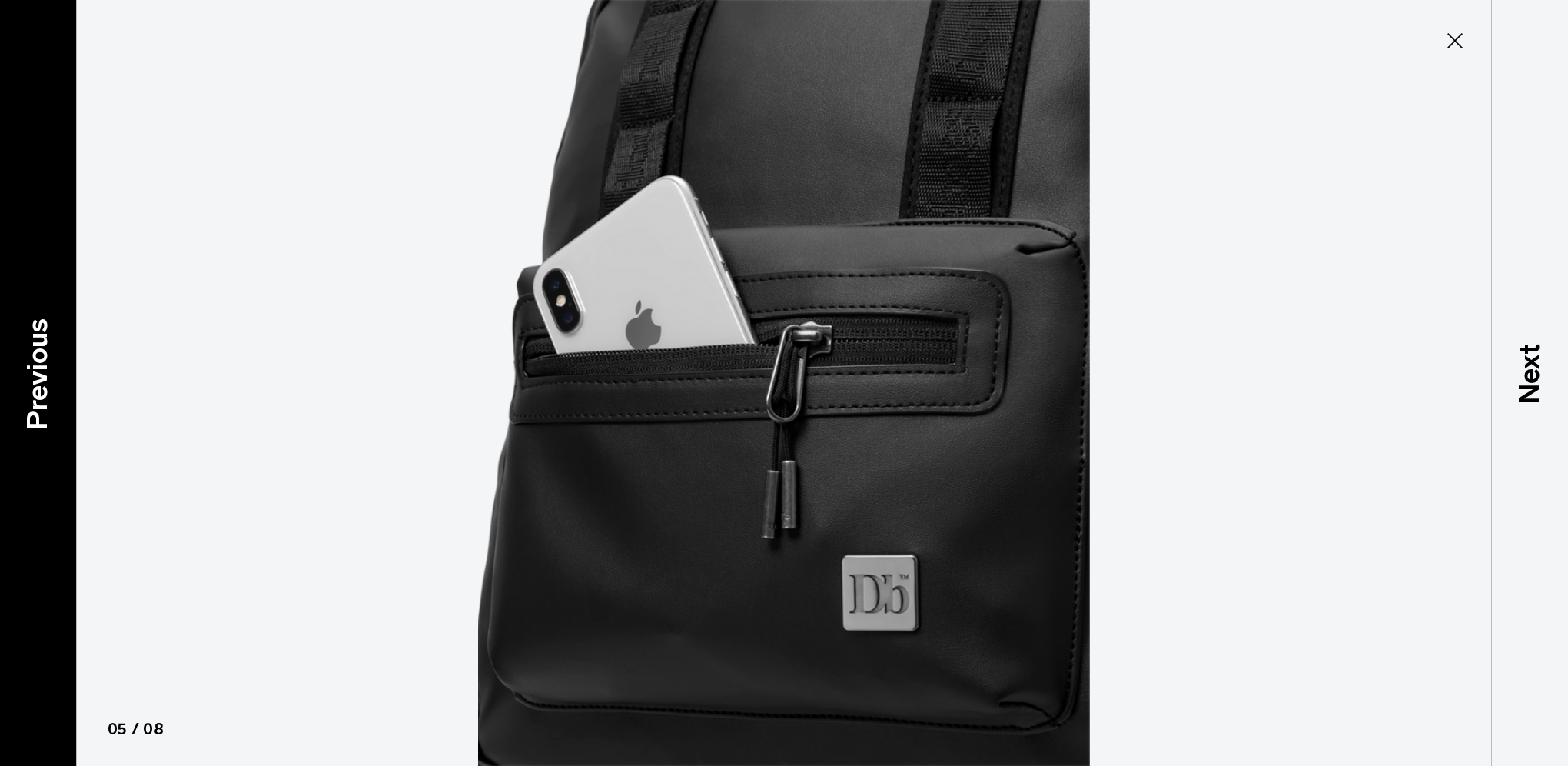
click at [33, 292] on div "Previous" at bounding box center [39, 383] width 77 height 766
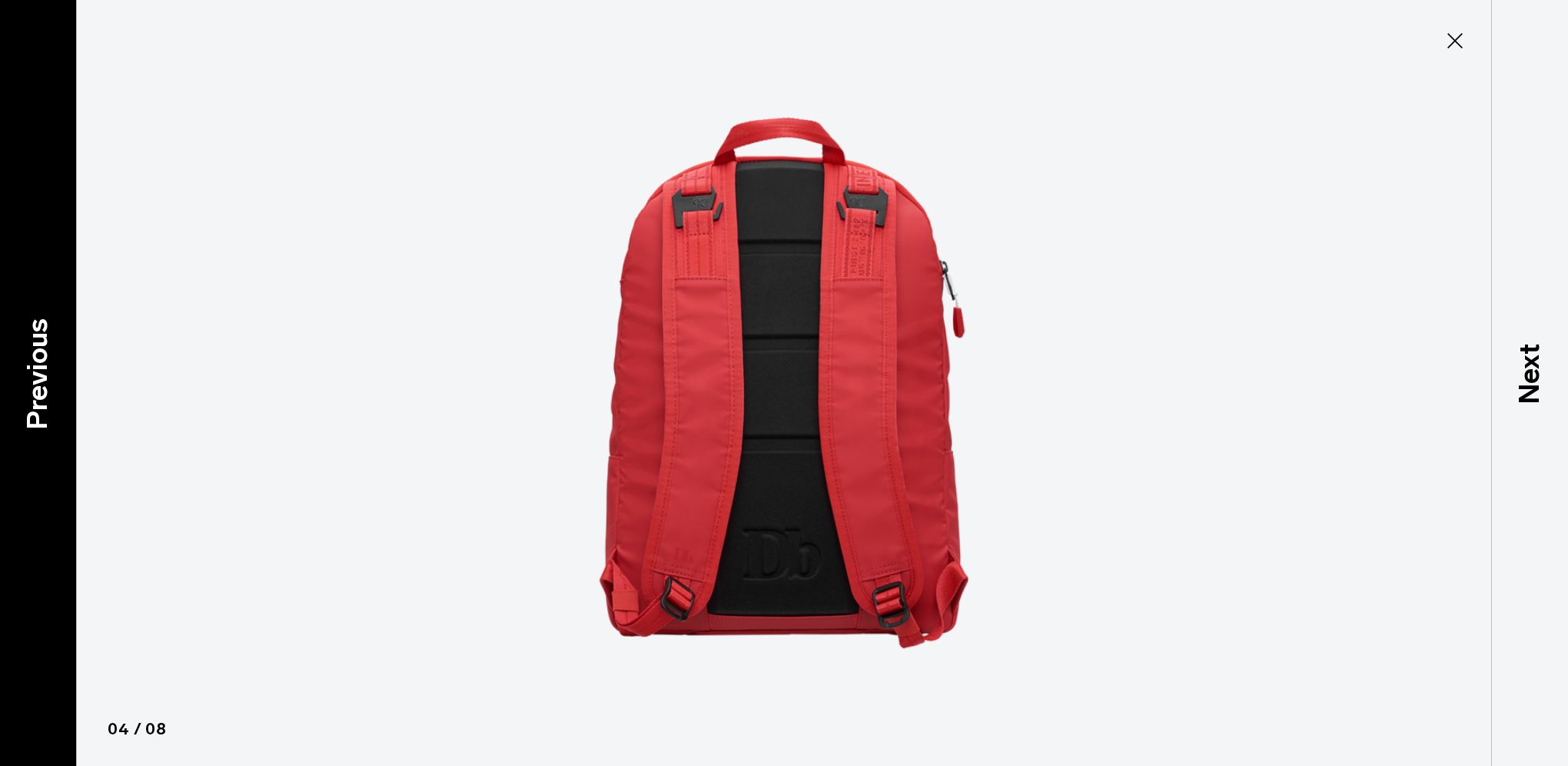
click at [33, 292] on div "Previous" at bounding box center [39, 383] width 77 height 766
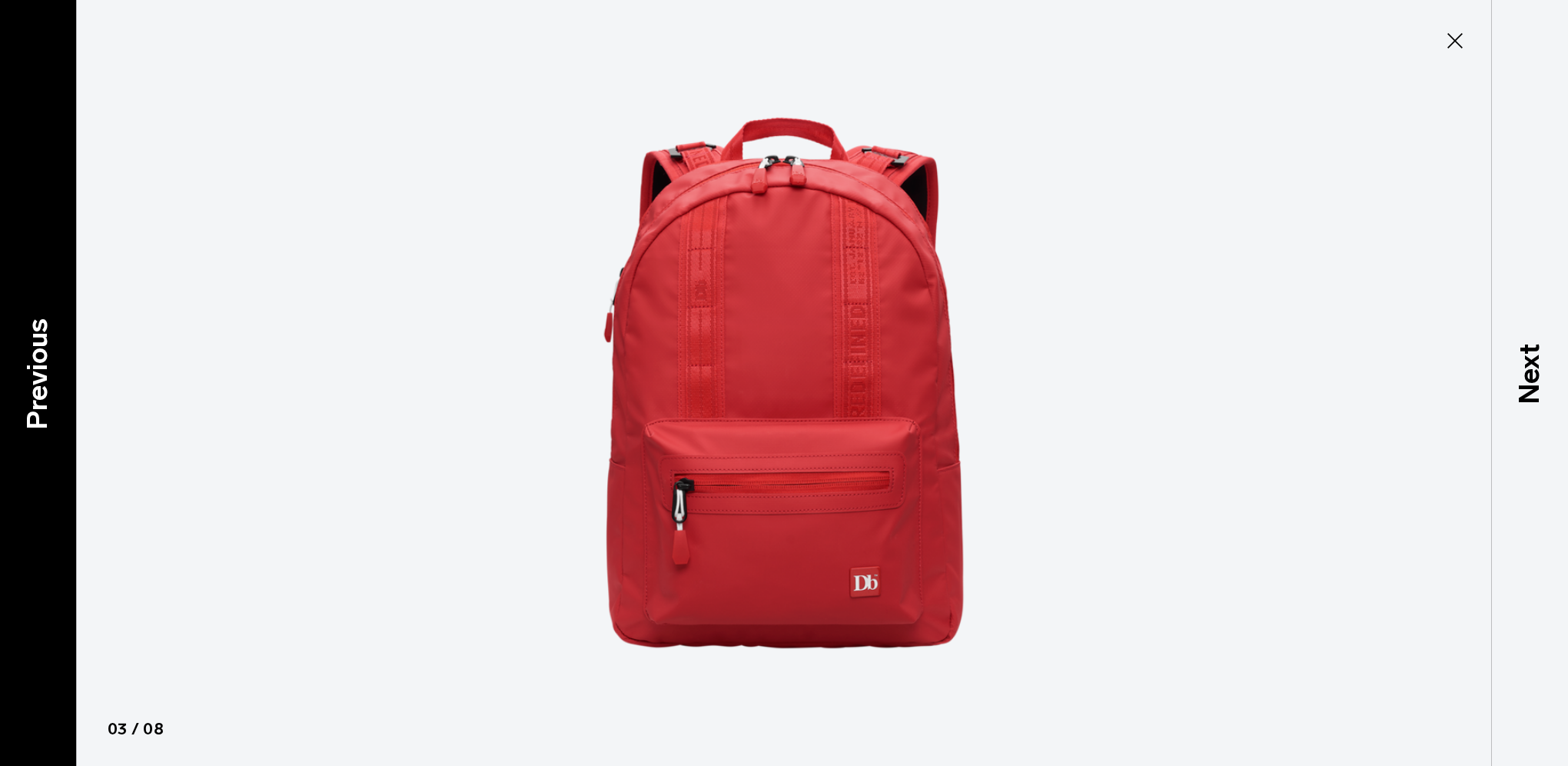
click at [33, 292] on div "Previous" at bounding box center [39, 383] width 77 height 766
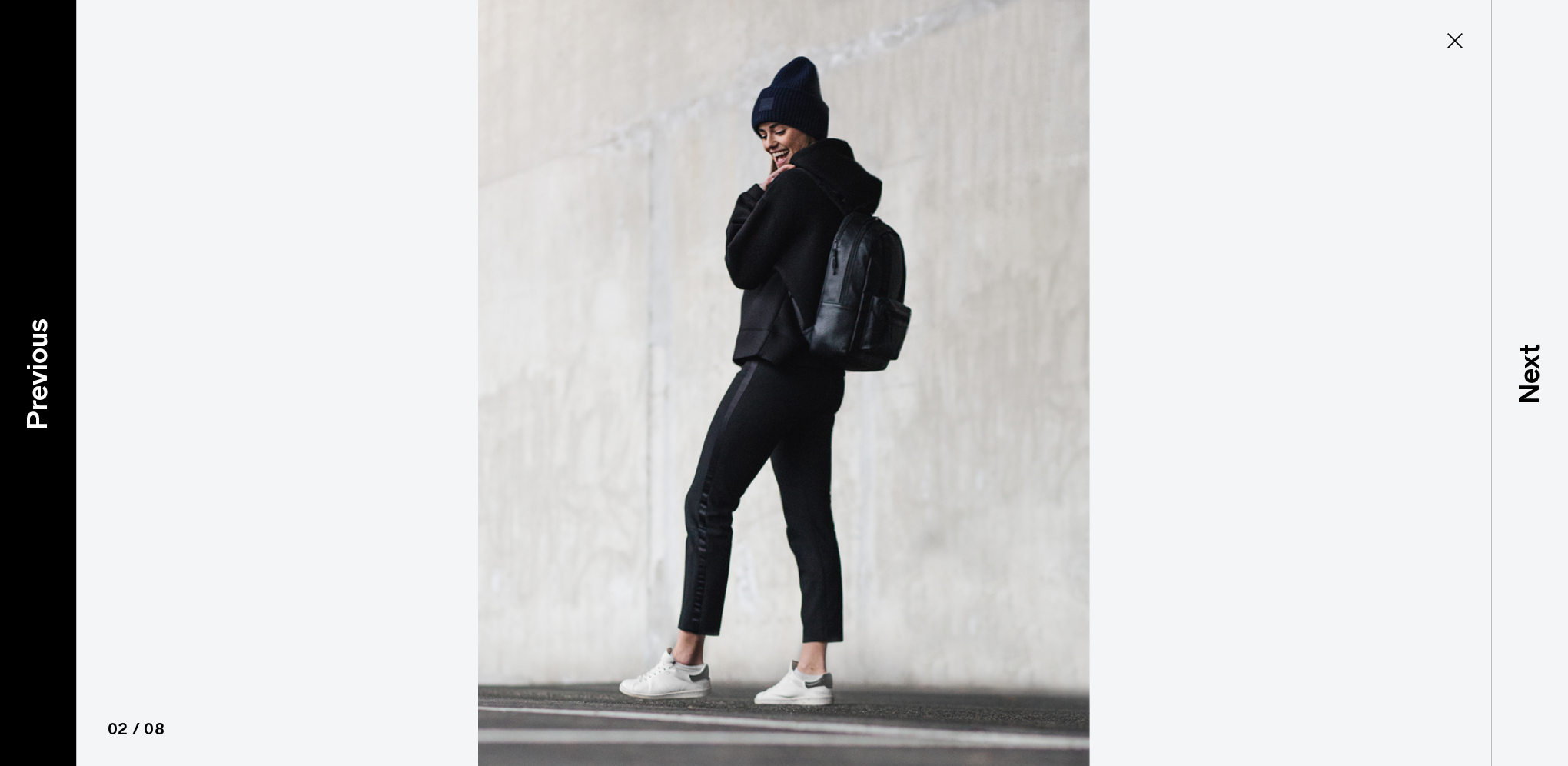
click at [33, 292] on div "Previous" at bounding box center [39, 383] width 77 height 766
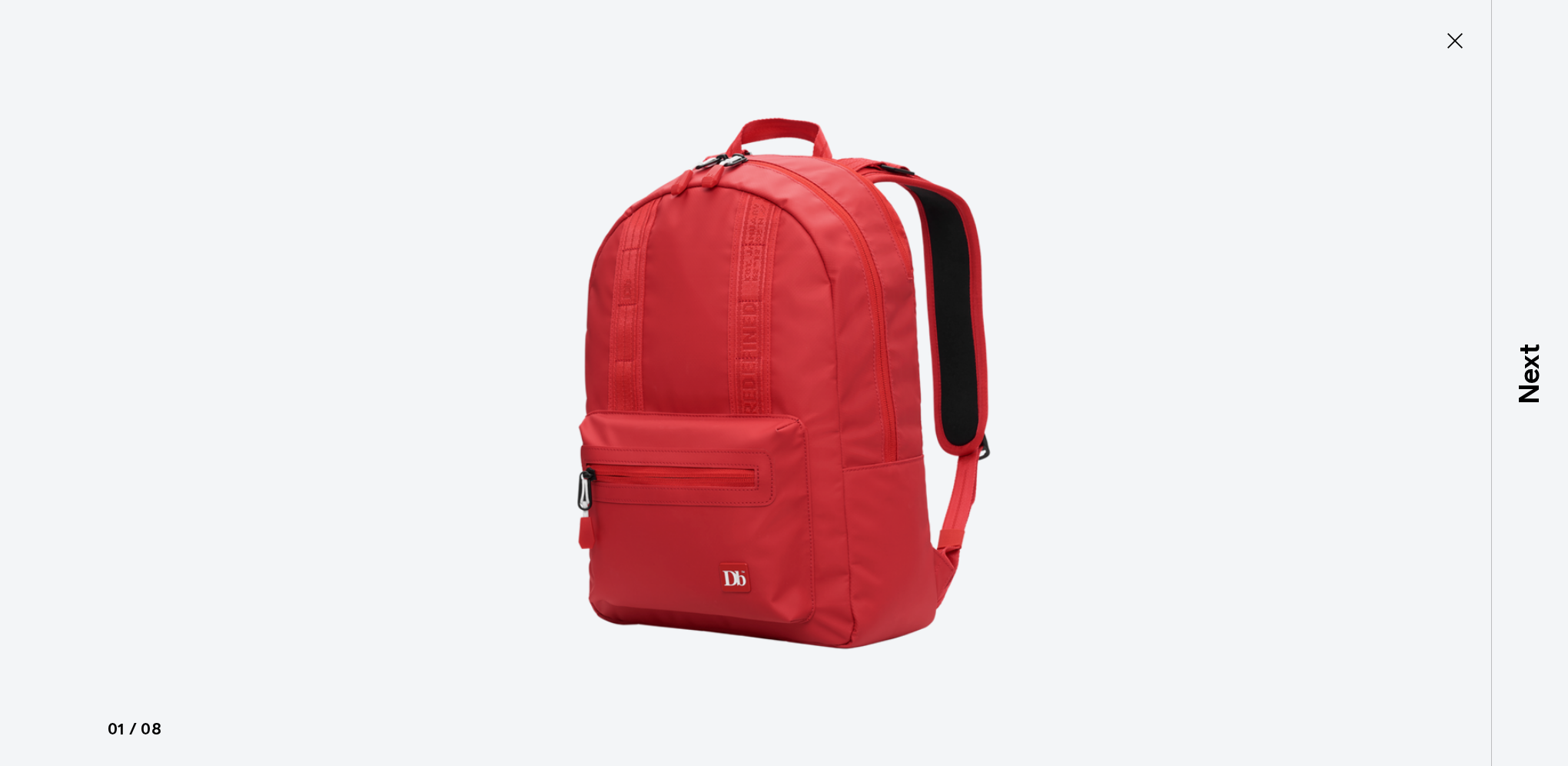
click at [33, 292] on div at bounding box center [784, 383] width 1568 height 766
click at [1466, 42] on icon at bounding box center [1455, 40] width 25 height 25
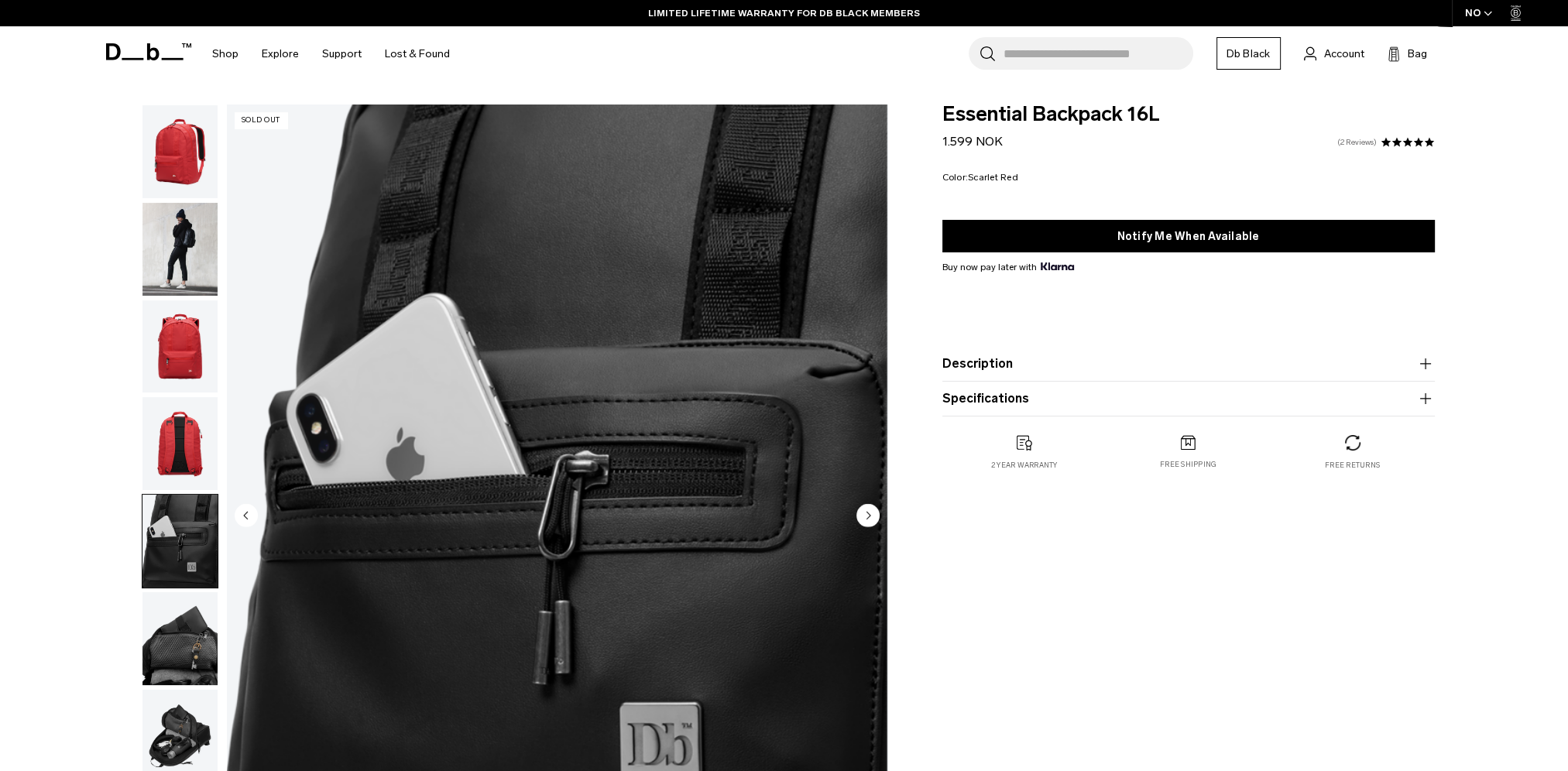
click at [1354, 140] on link "2 Reviews" at bounding box center [1358, 142] width 40 height 8
drag, startPoint x: 962, startPoint y: 113, endPoint x: 1122, endPoint y: 122, distance: 160.3
click at [1122, 122] on div "Essential Backpack 16L 1.599 NOK 5.0 star rating 2 Reviews Color: Scarlet Red O…" at bounding box center [1188, 303] width 586 height 397
copy span "Essential Backpack"
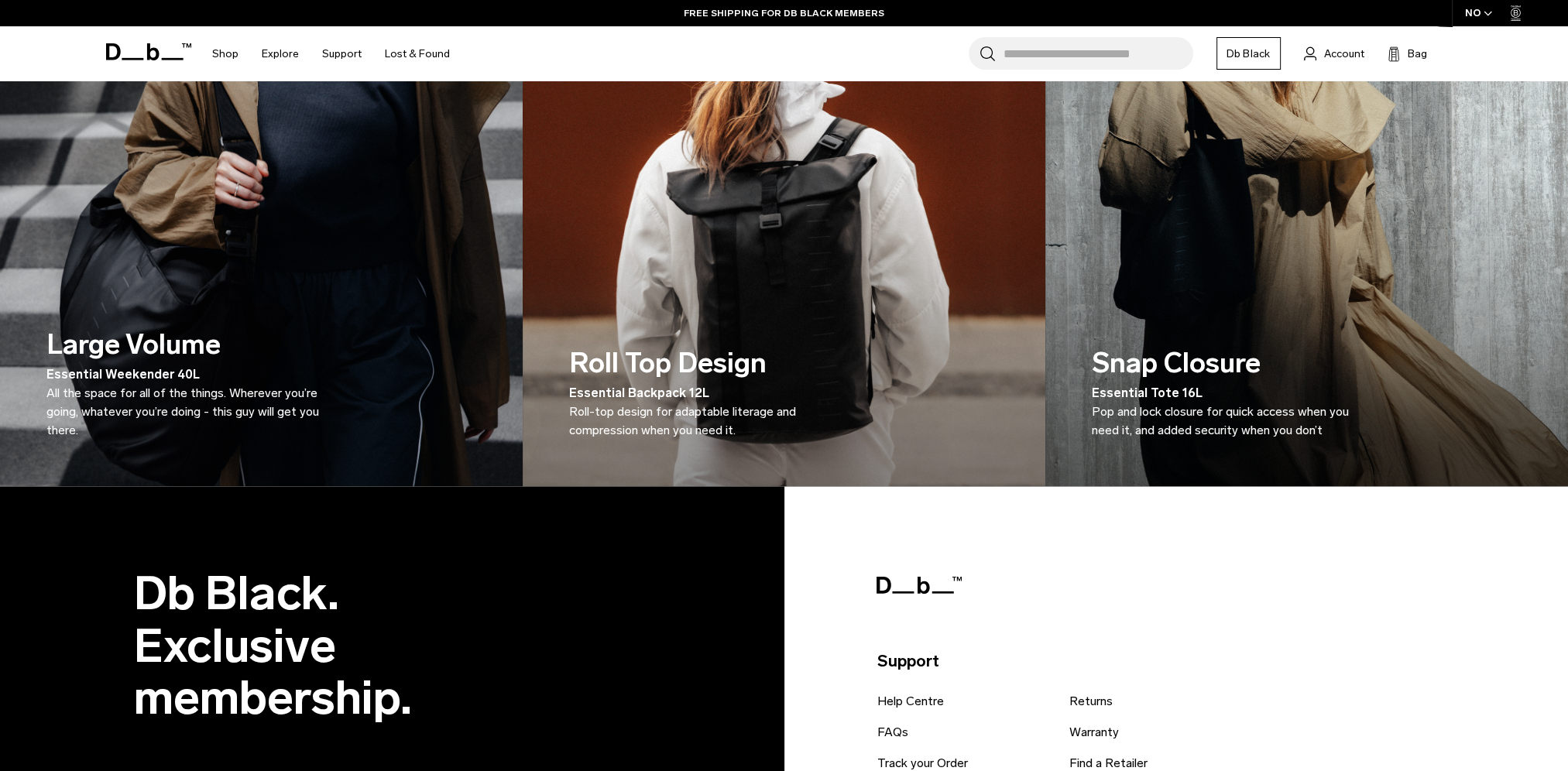
scroll to position [2828, 0]
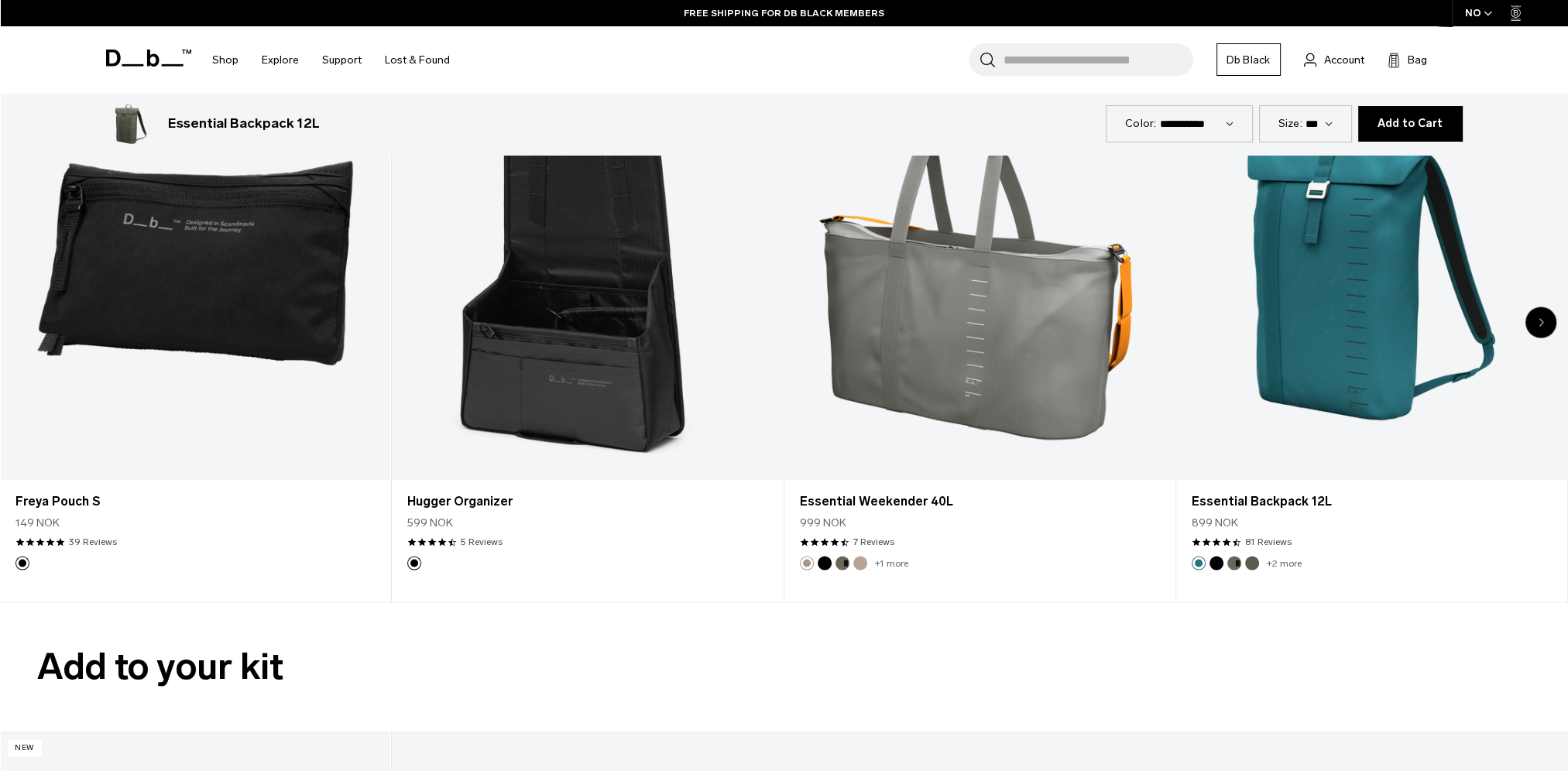
scroll to position [3870, 0]
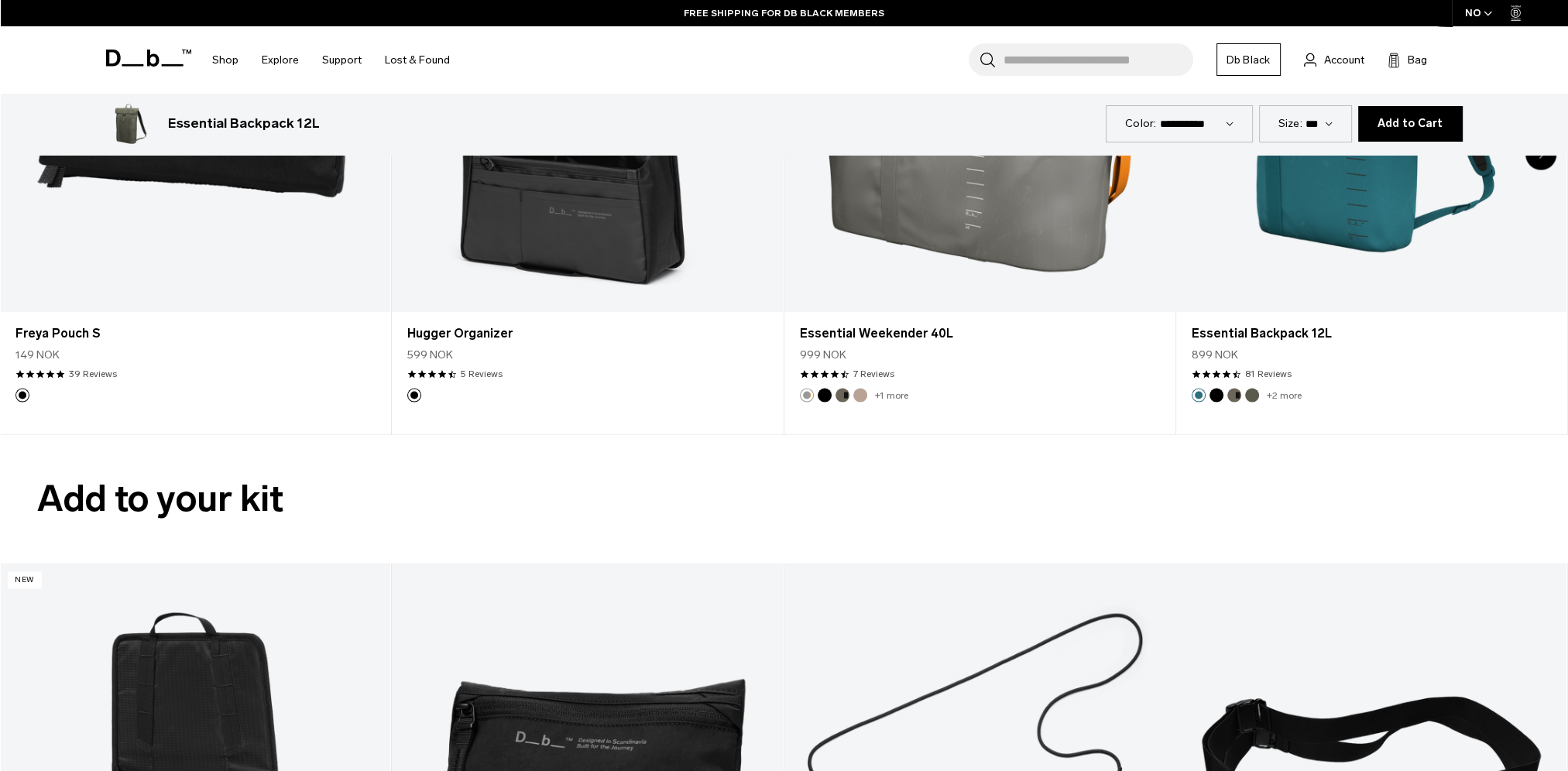
click at [110, 62] on icon at bounding box center [149, 58] width 86 height 17
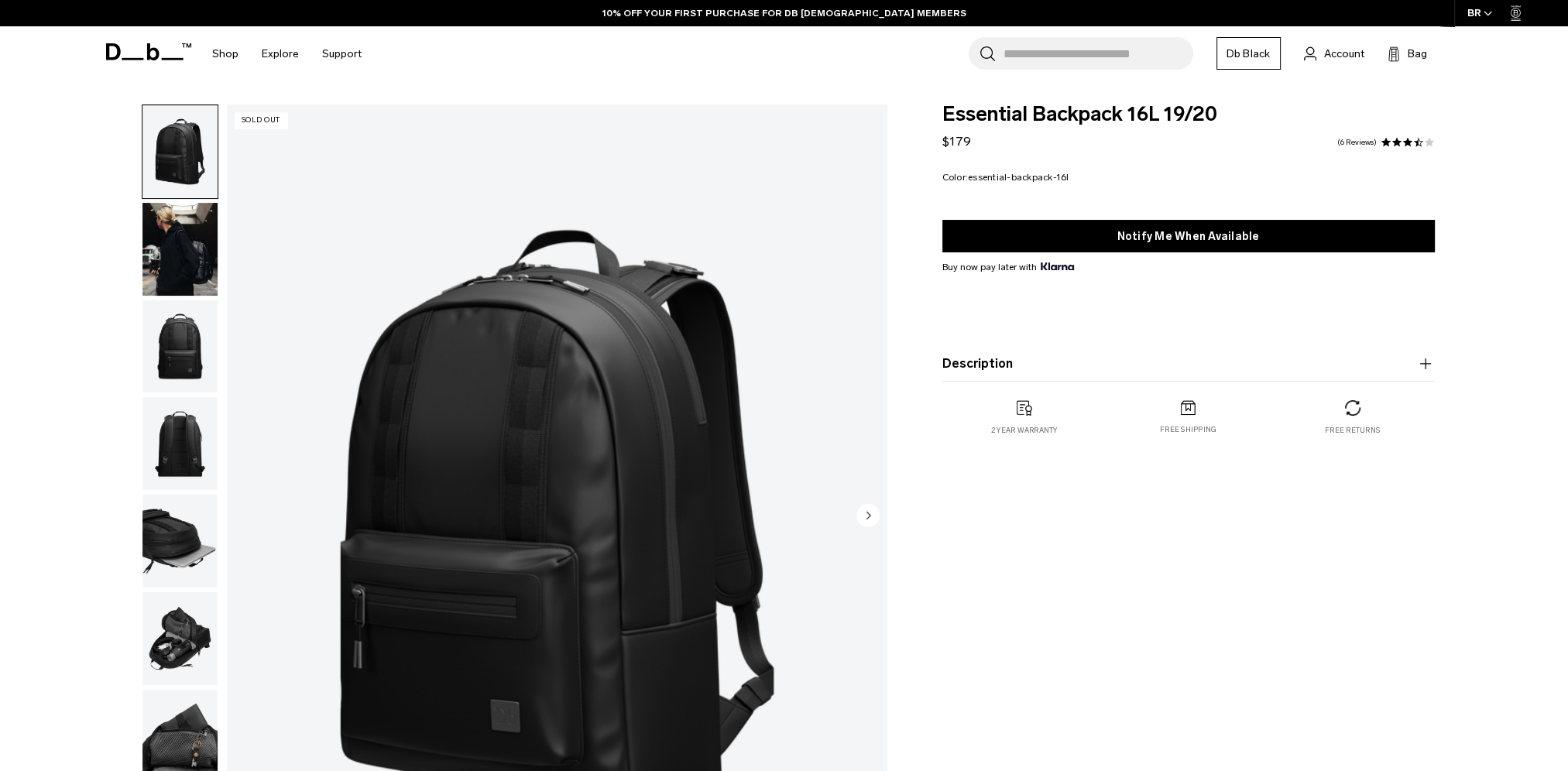
click at [181, 217] on img "button" at bounding box center [180, 249] width 75 height 92
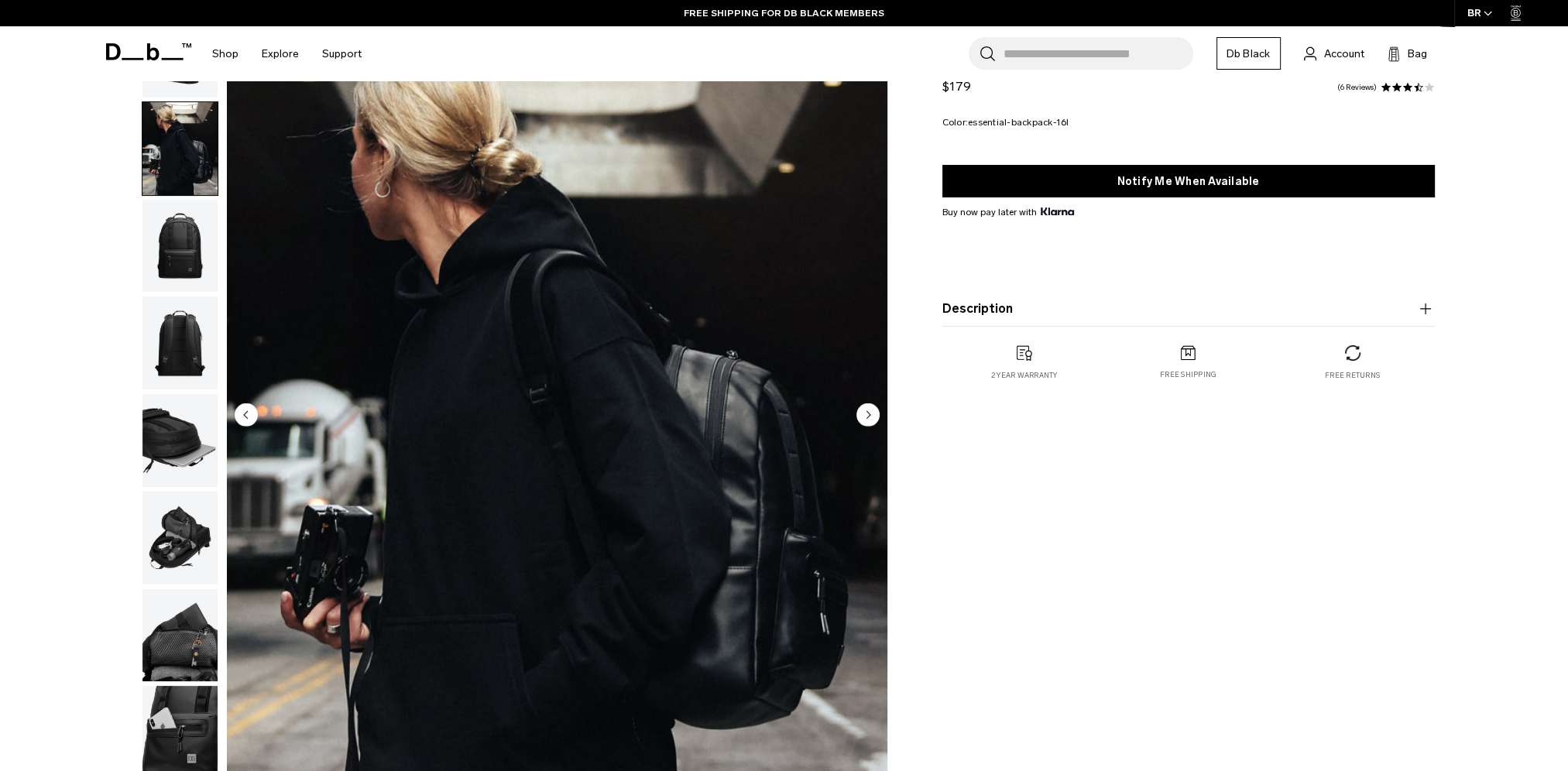
scroll to position [78, 0]
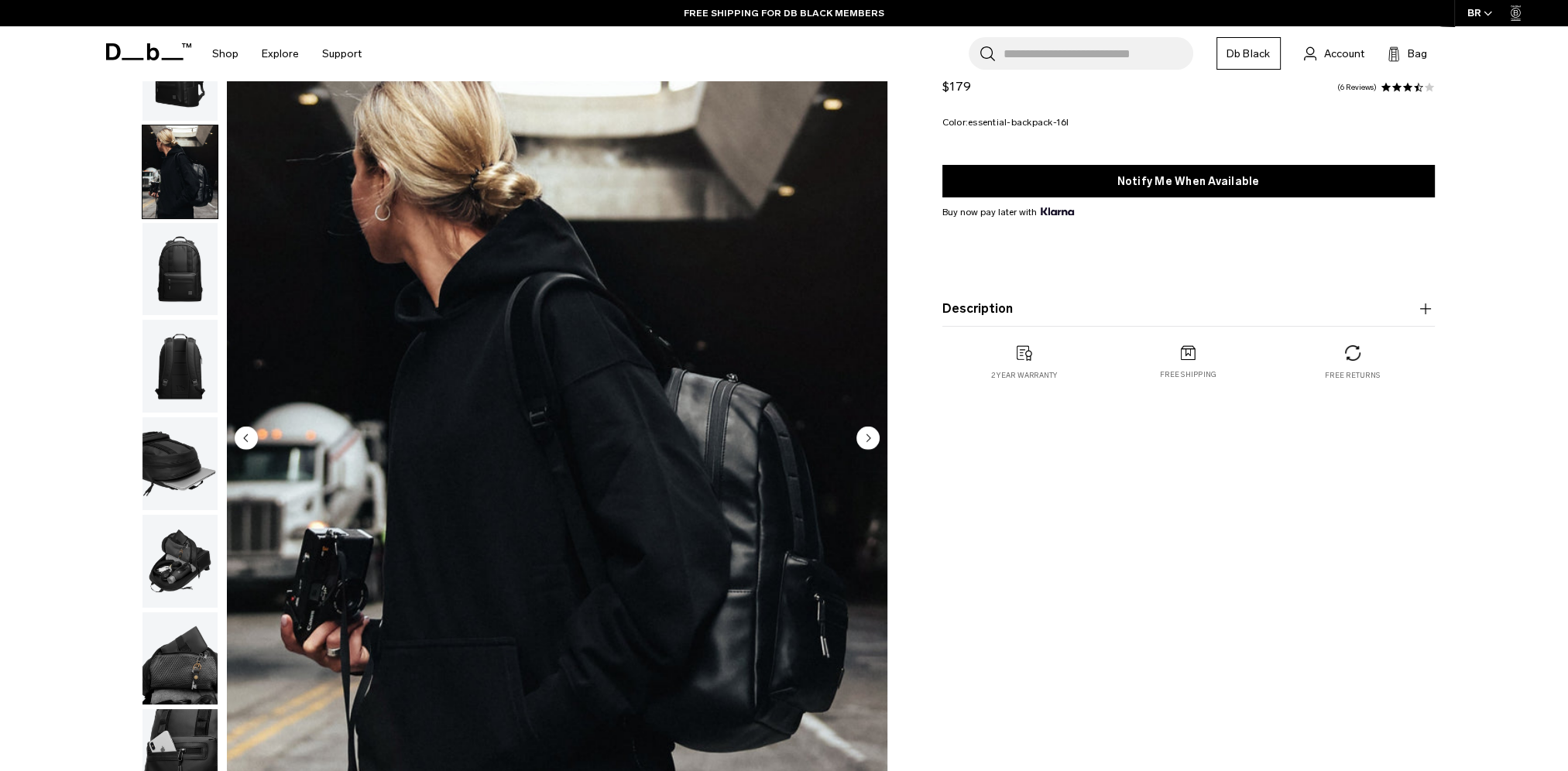
click at [163, 251] on img "button" at bounding box center [180, 269] width 75 height 92
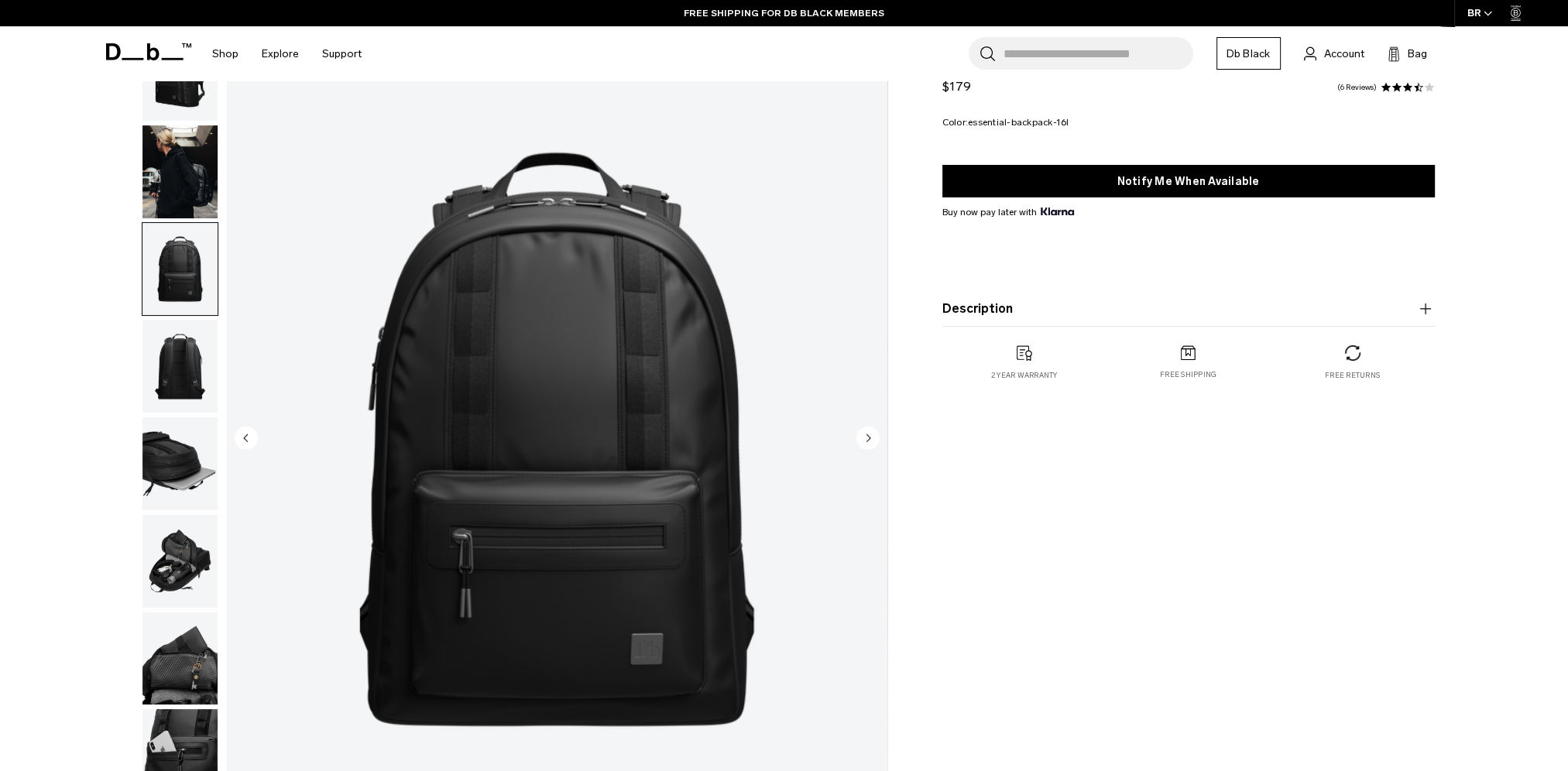
click at [501, 468] on img "3 / 8" at bounding box center [557, 439] width 661 height 825
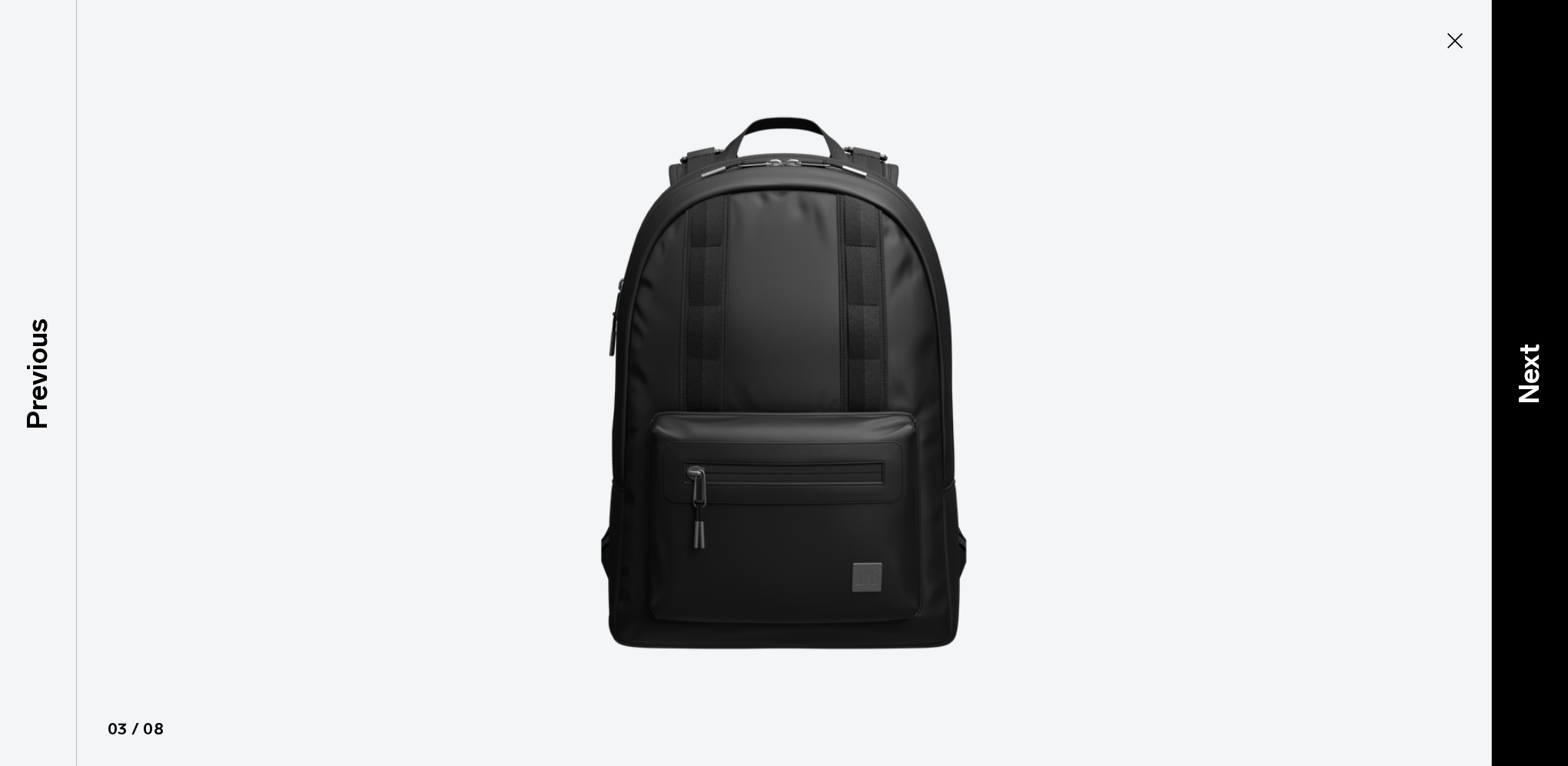
click at [1518, 391] on p "Next" at bounding box center [1529, 373] width 41 height 61
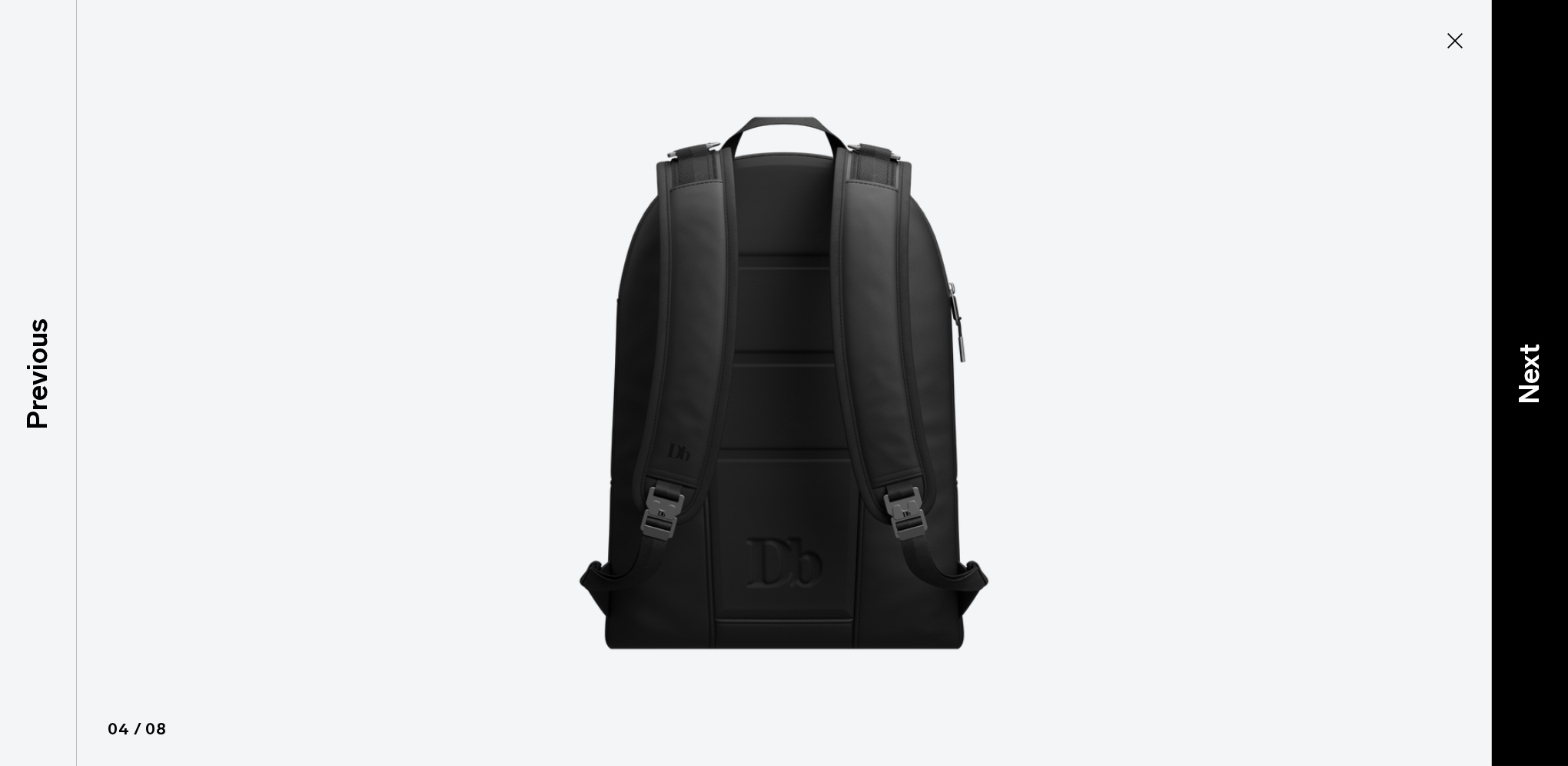
click at [1518, 391] on p "Next" at bounding box center [1529, 373] width 41 height 61
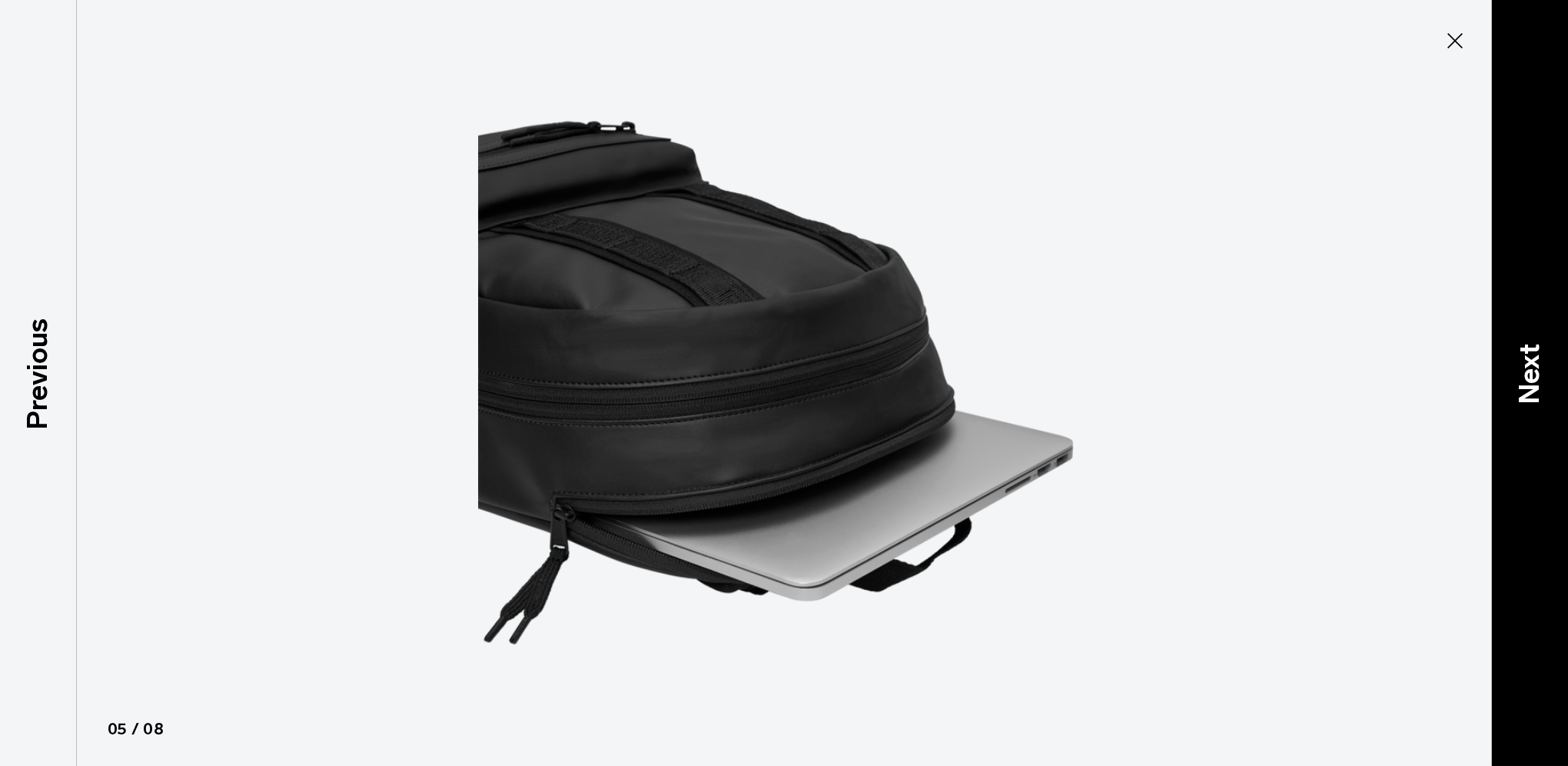
click at [1518, 391] on p "Next" at bounding box center [1529, 373] width 41 height 61
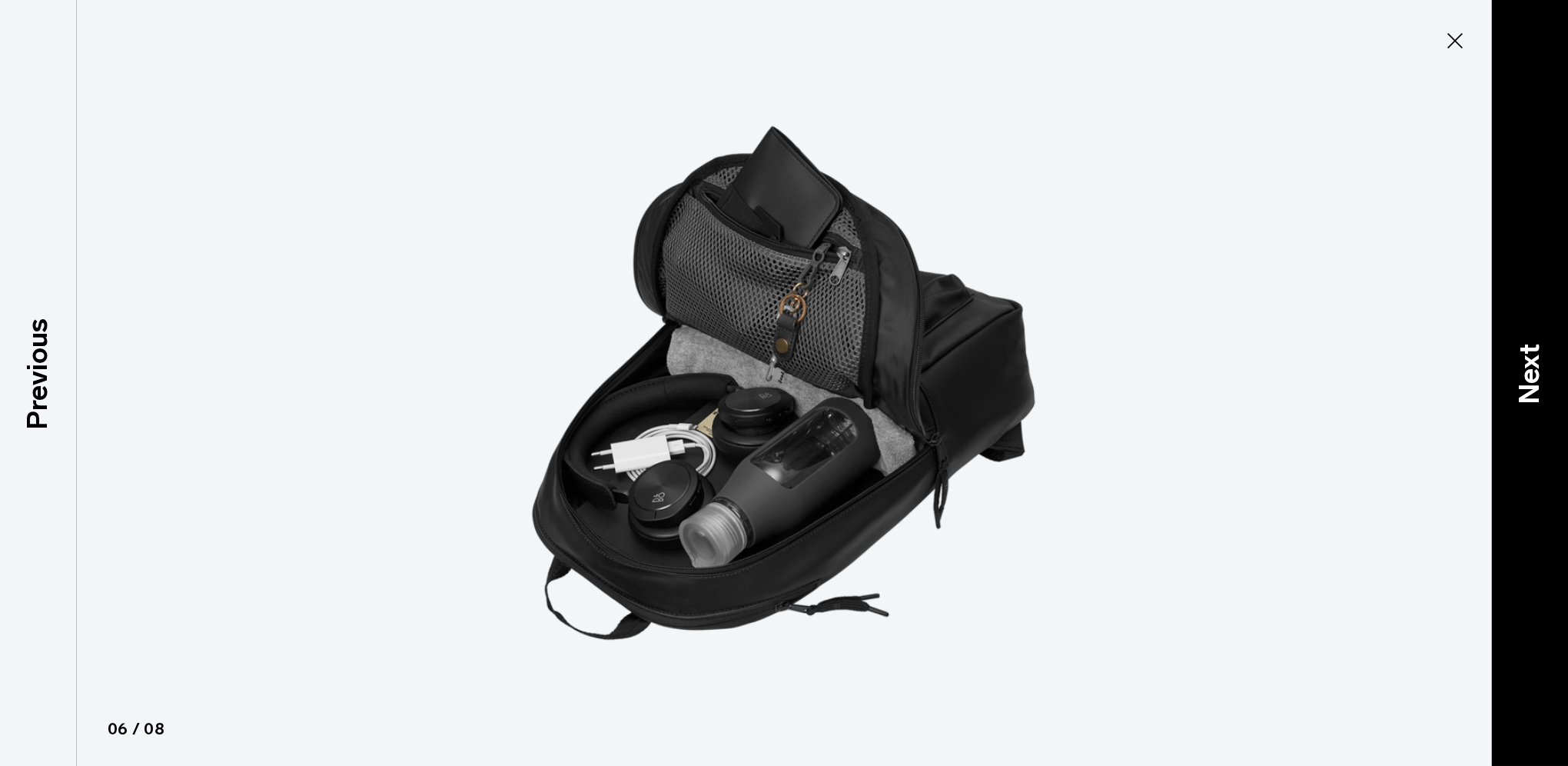
click at [1520, 391] on p "Next" at bounding box center [1529, 373] width 41 height 61
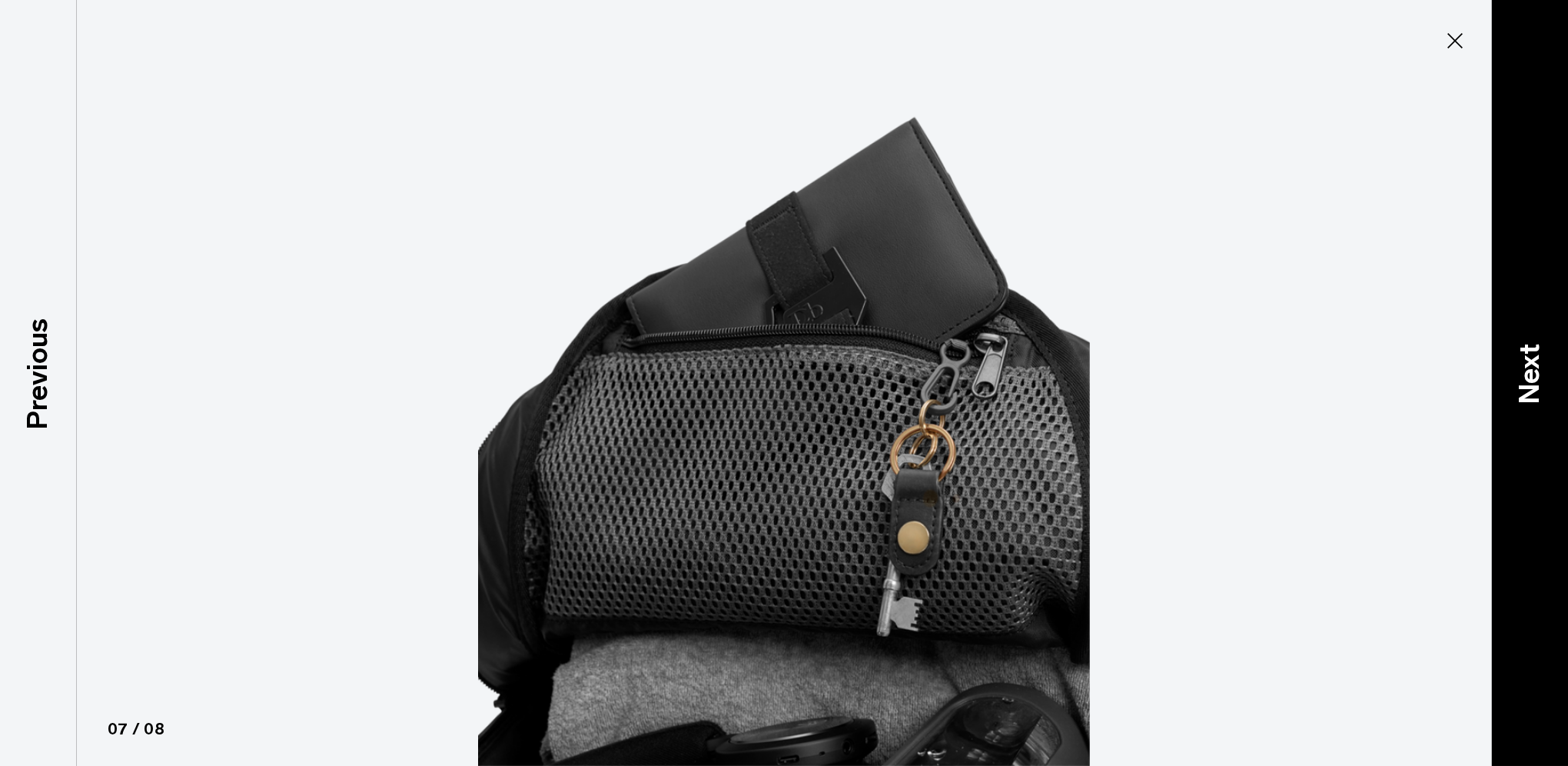
click at [1520, 391] on p "Next" at bounding box center [1529, 373] width 41 height 61
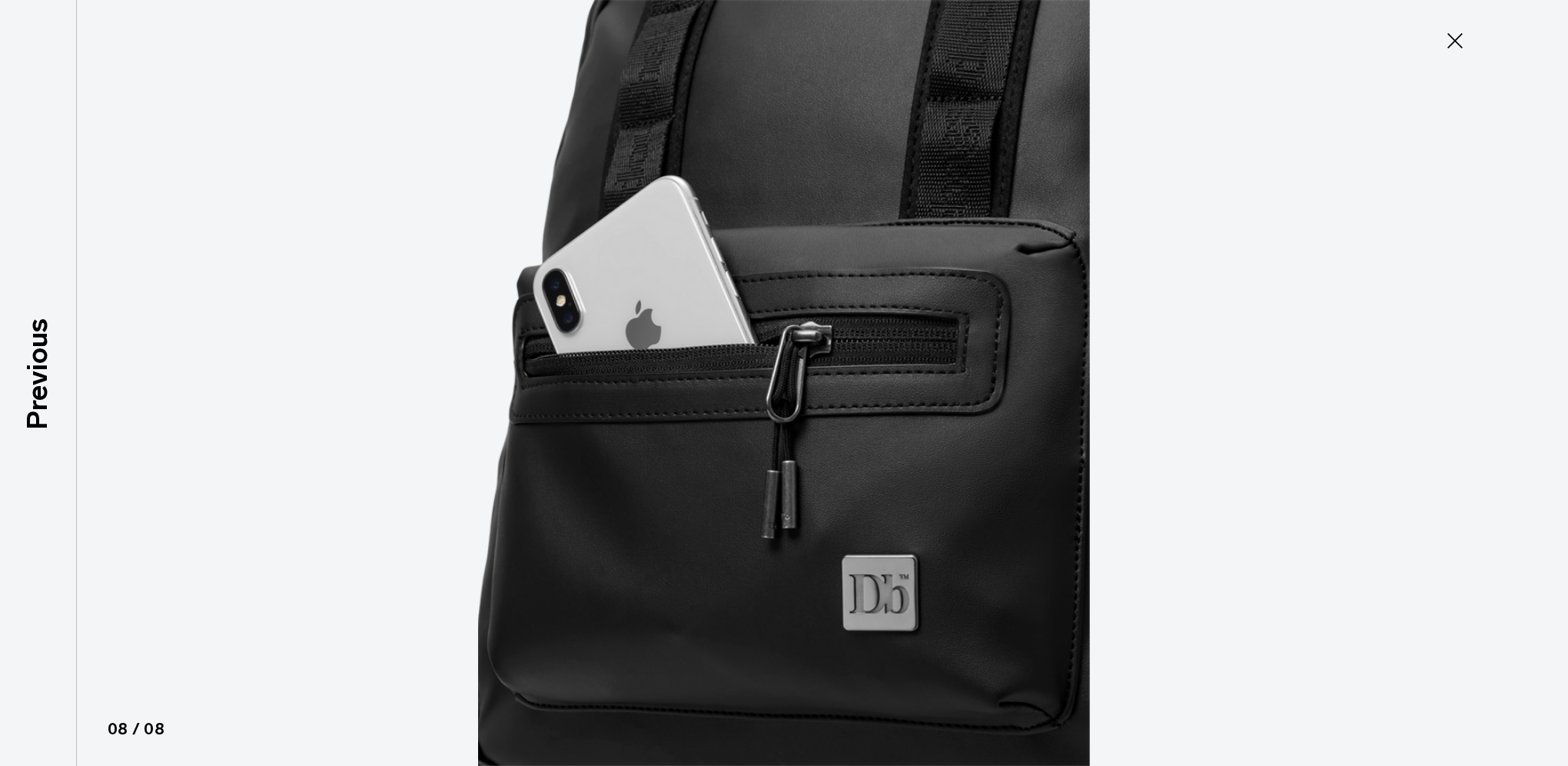
click at [1520, 391] on div at bounding box center [784, 383] width 1568 height 766
click at [1455, 50] on icon at bounding box center [1455, 40] width 25 height 25
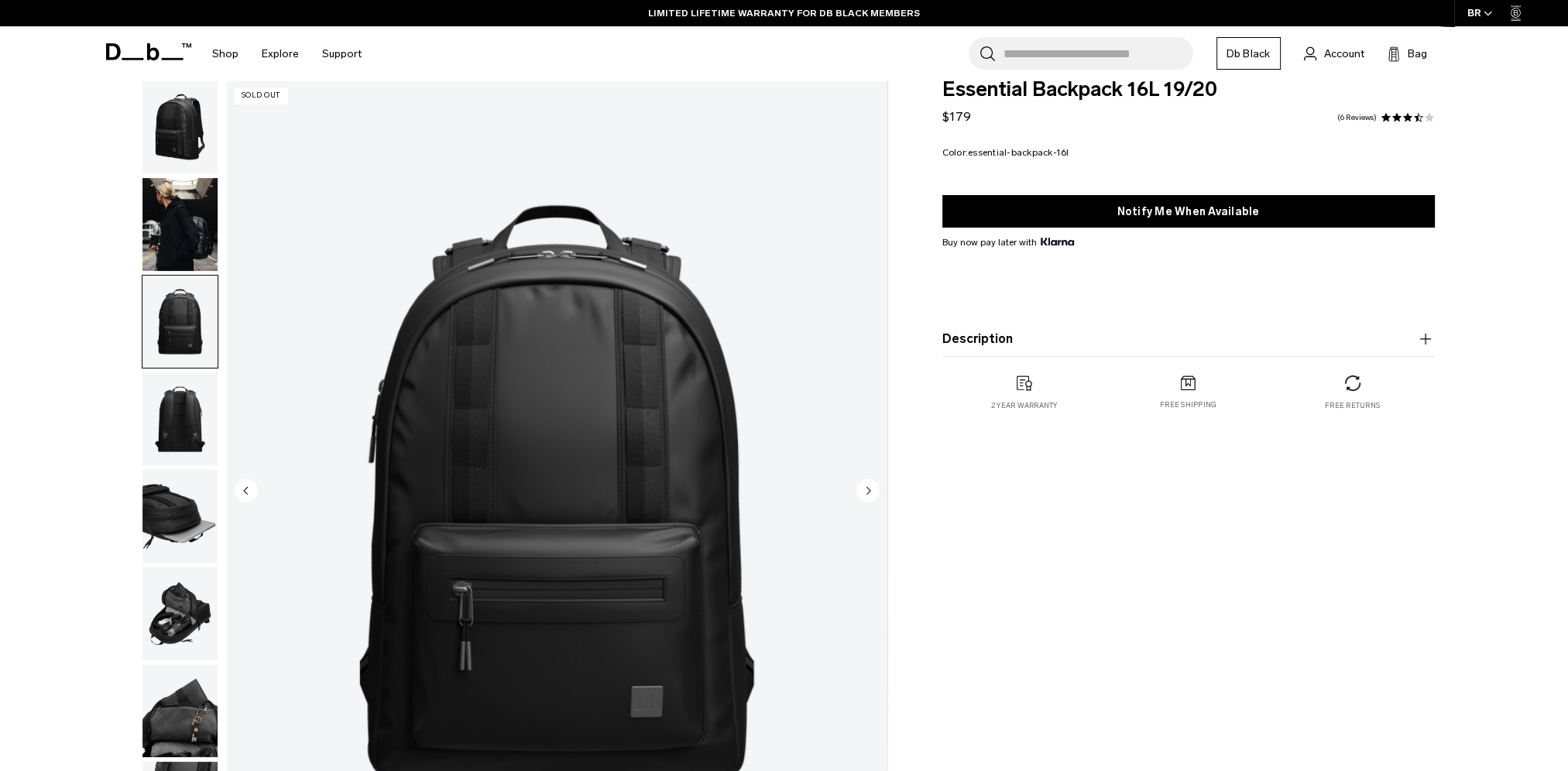
scroll to position [0, 0]
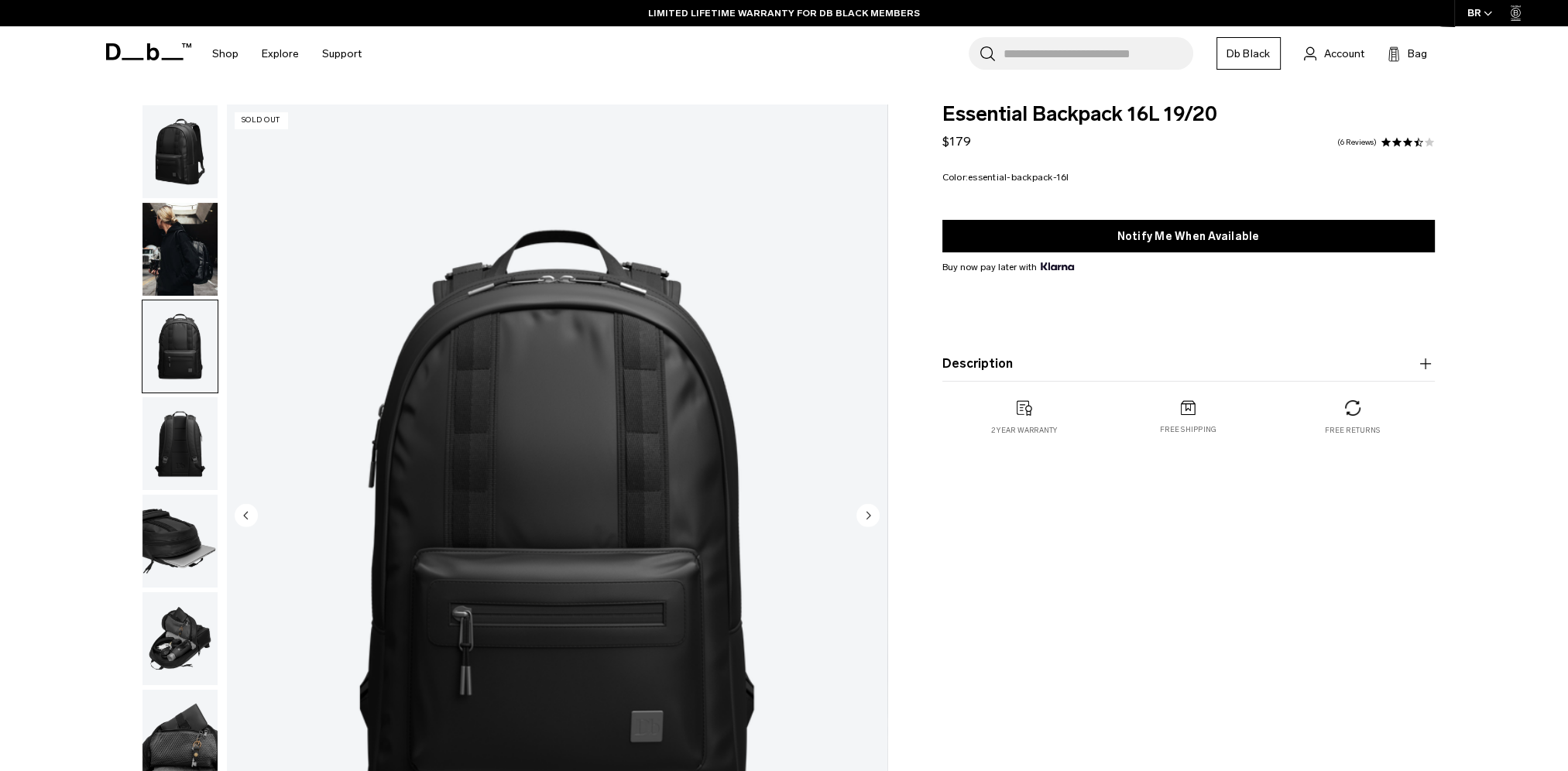
click at [171, 230] on img "button" at bounding box center [180, 249] width 75 height 92
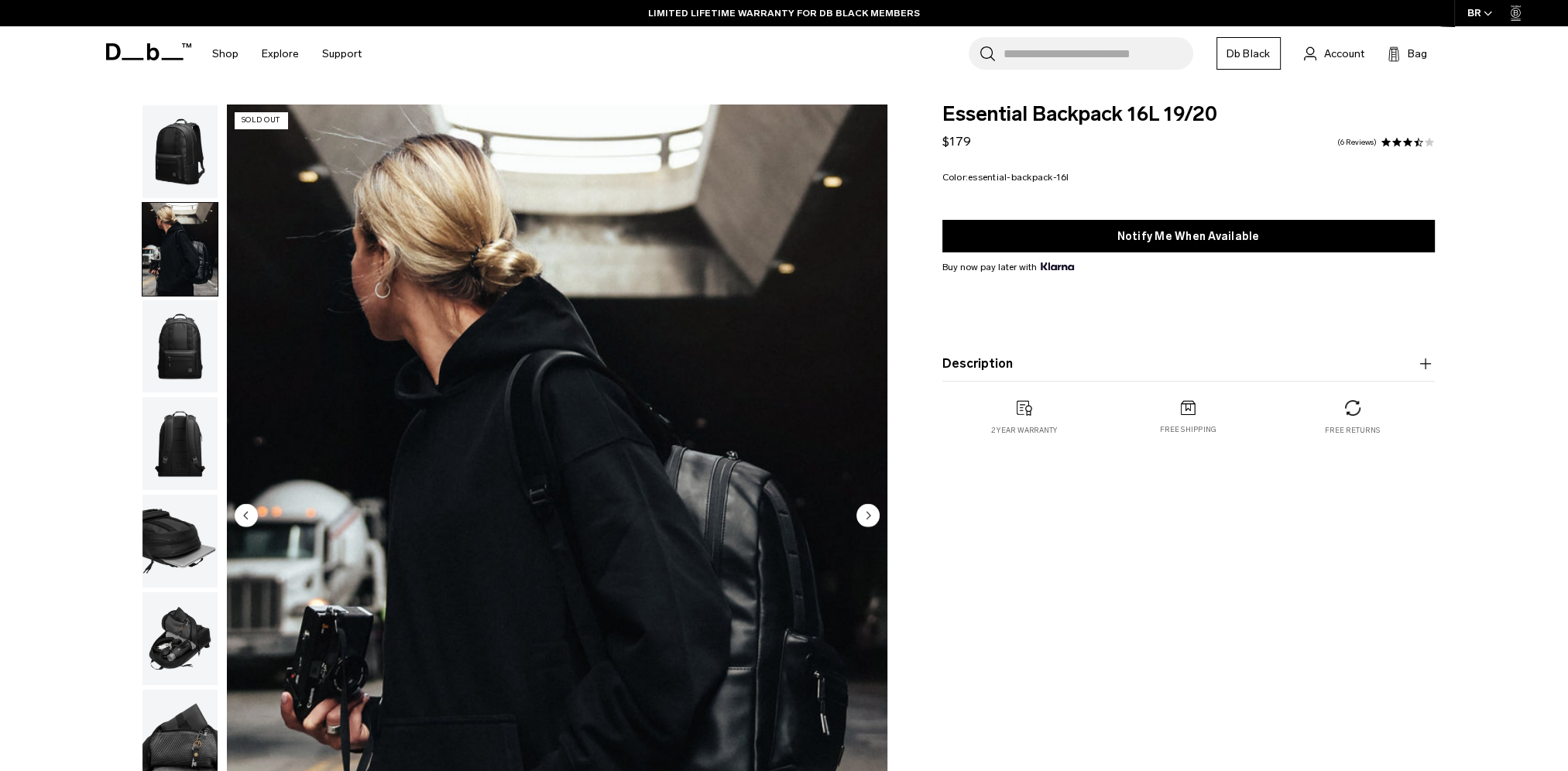
click at [583, 468] on img "2 / 8" at bounding box center [557, 517] width 661 height 825
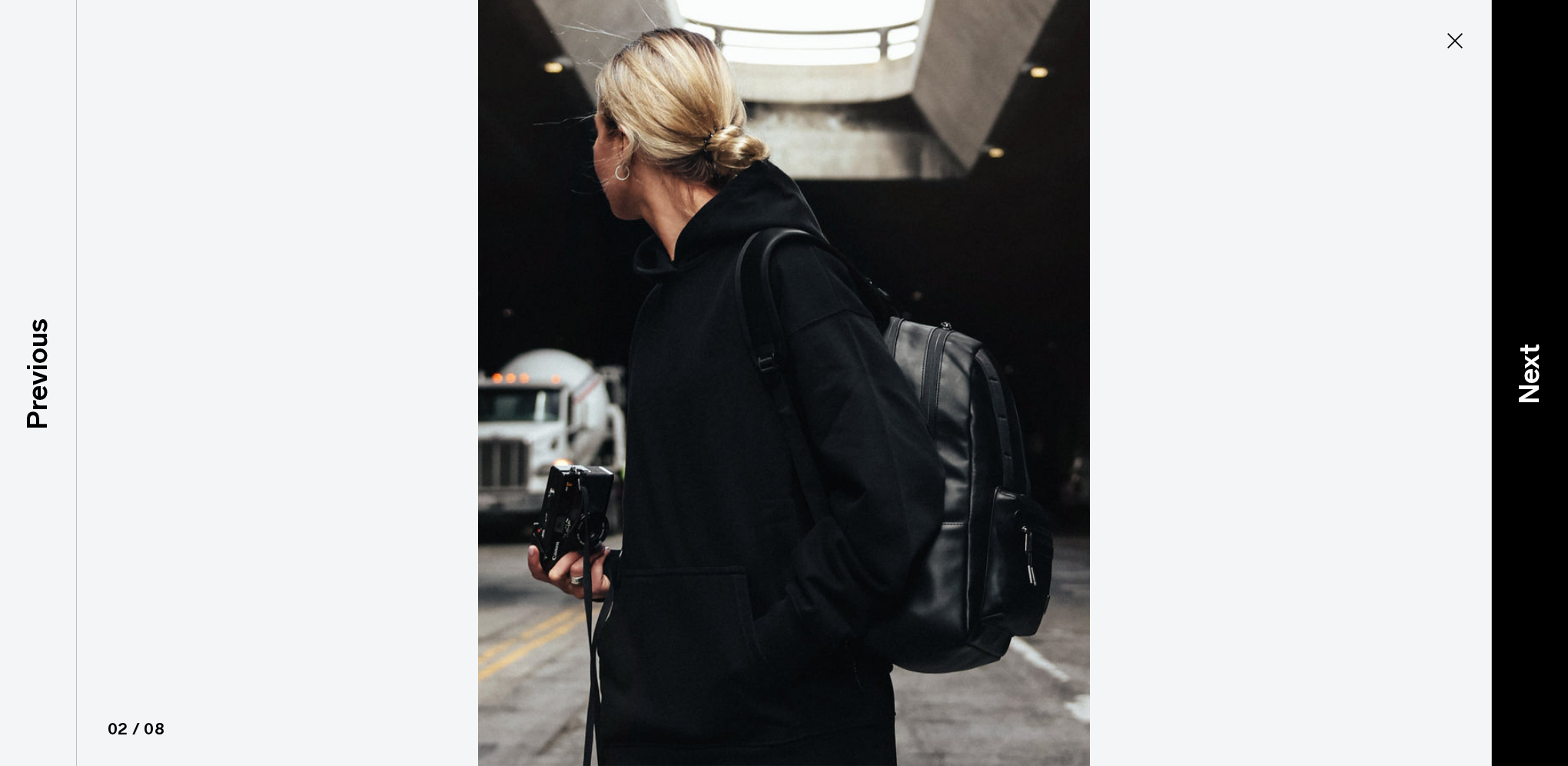
click at [1541, 351] on p "Next" at bounding box center [1529, 373] width 41 height 61
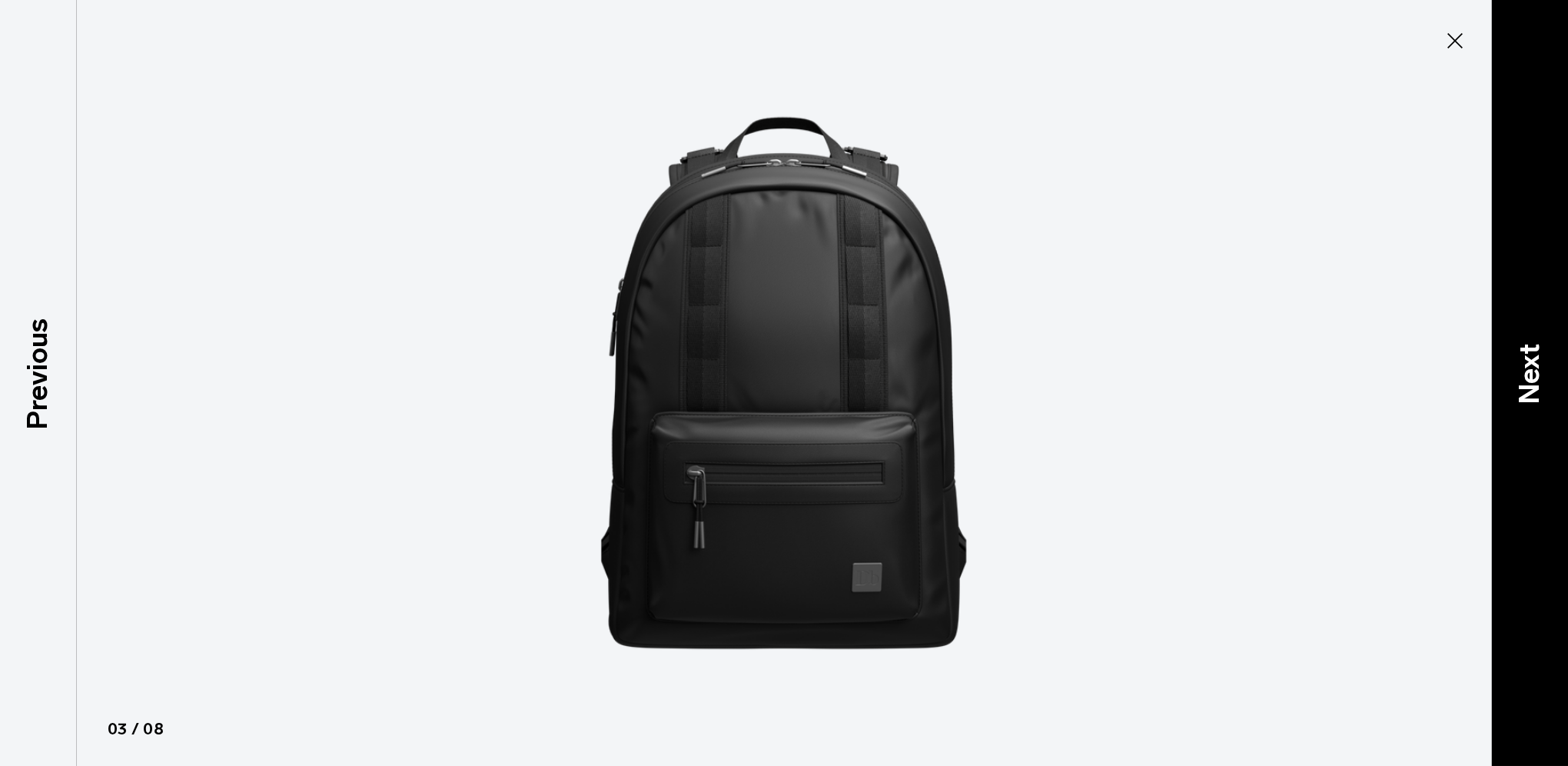
click at [1541, 351] on p "Next" at bounding box center [1529, 373] width 41 height 61
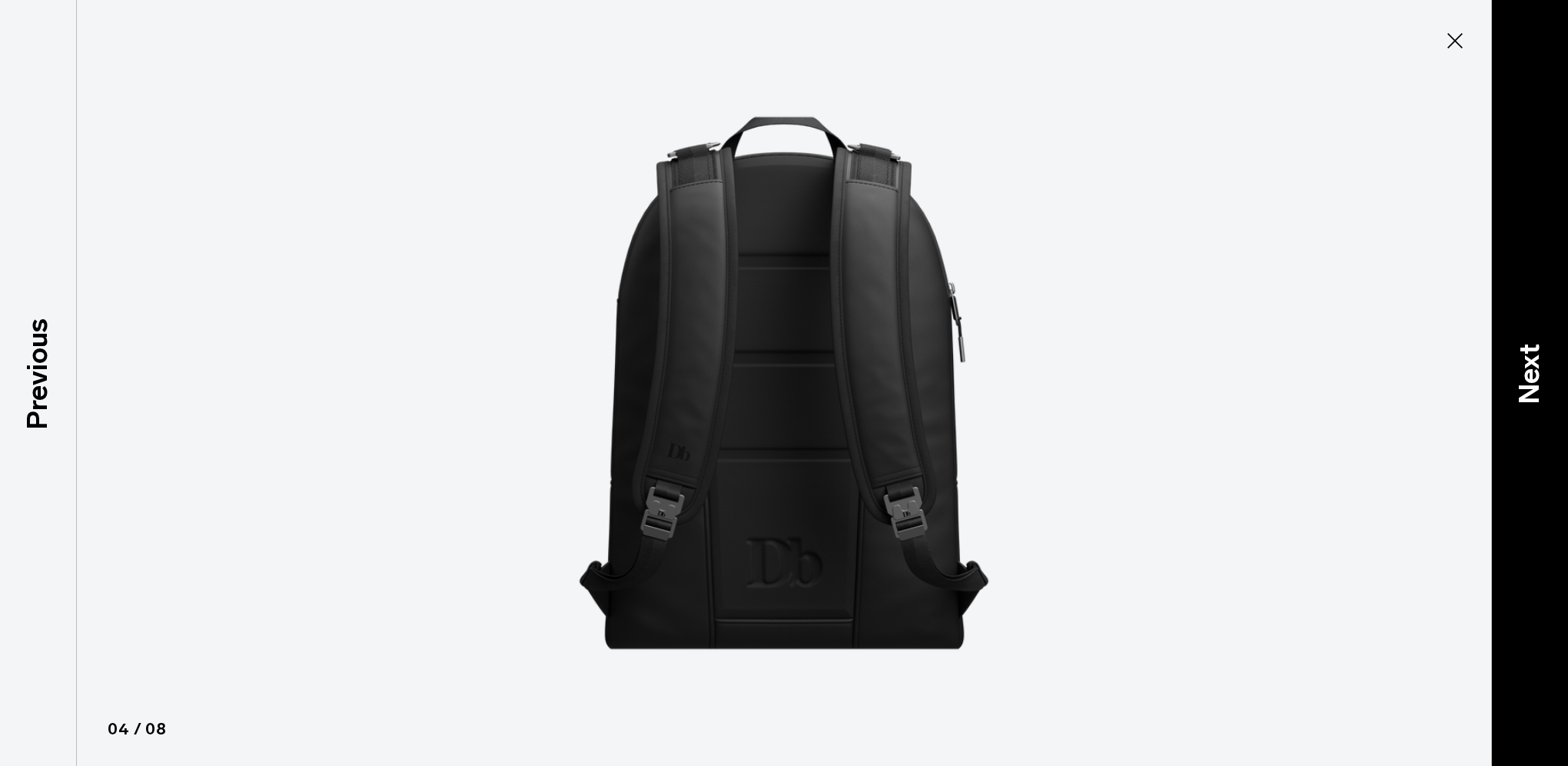
click at [1541, 351] on p "Next" at bounding box center [1529, 373] width 41 height 61
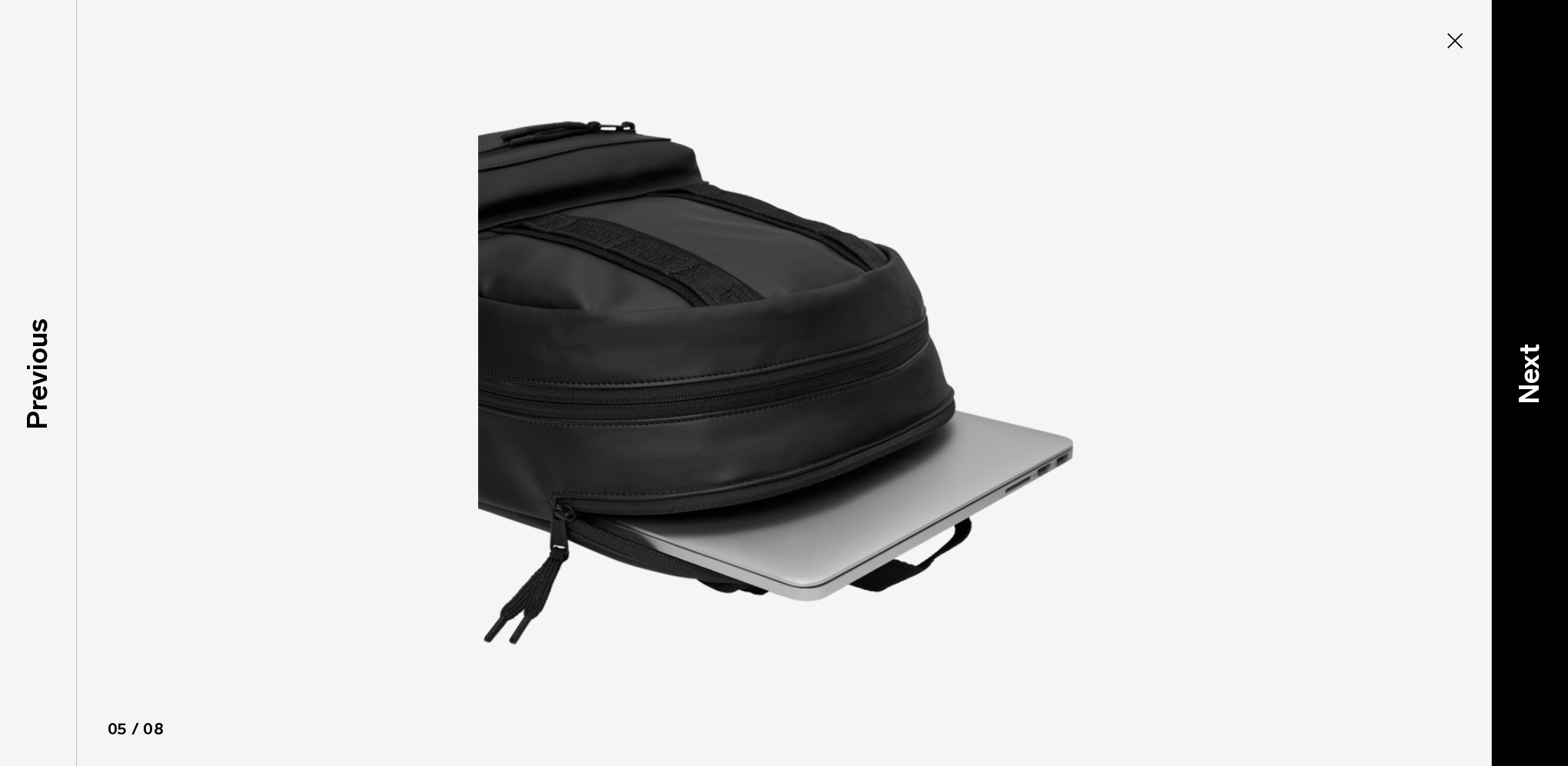
click at [1541, 351] on p "Next" at bounding box center [1529, 373] width 41 height 61
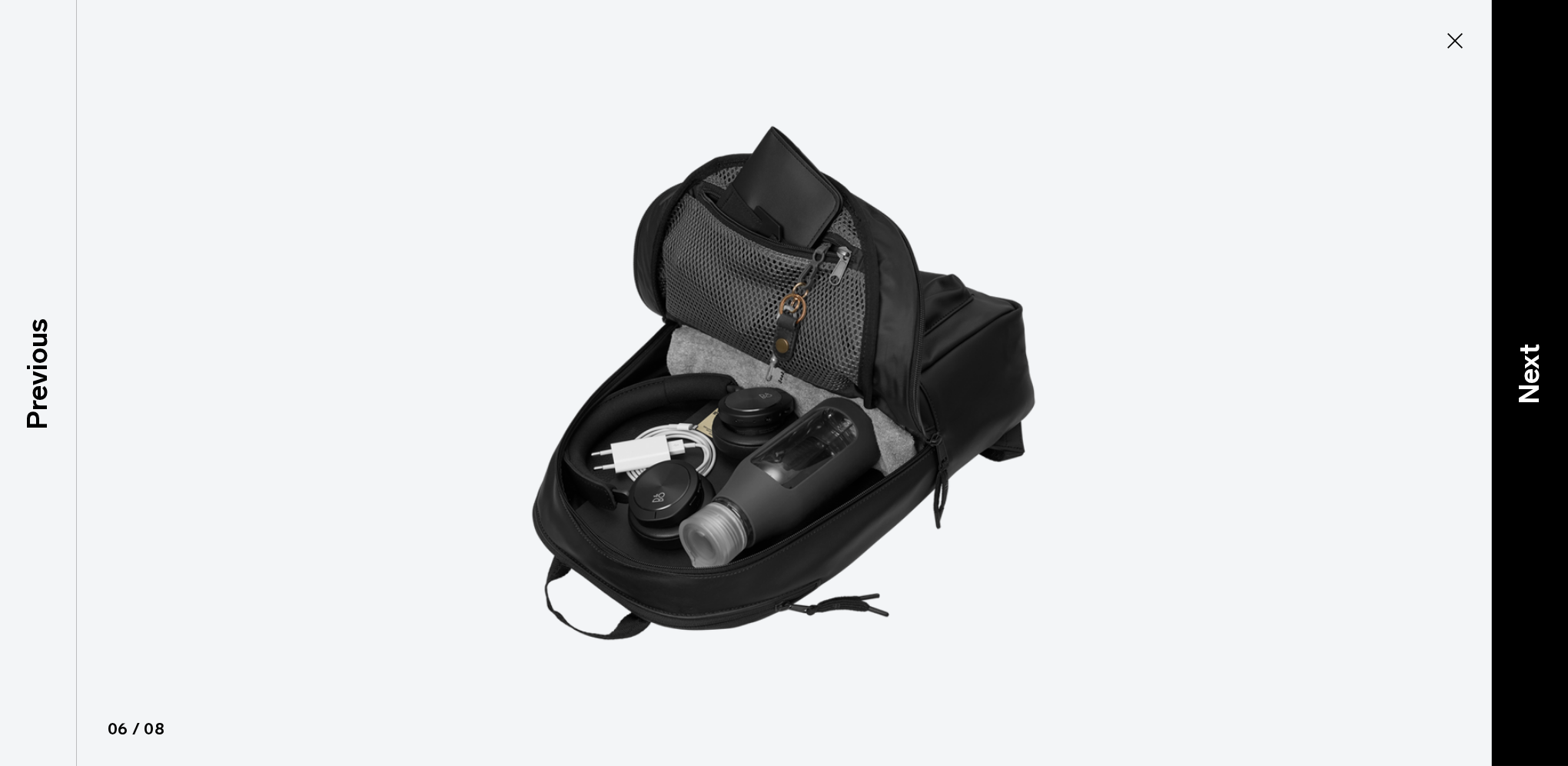
click at [1541, 351] on p "Next" at bounding box center [1529, 373] width 41 height 61
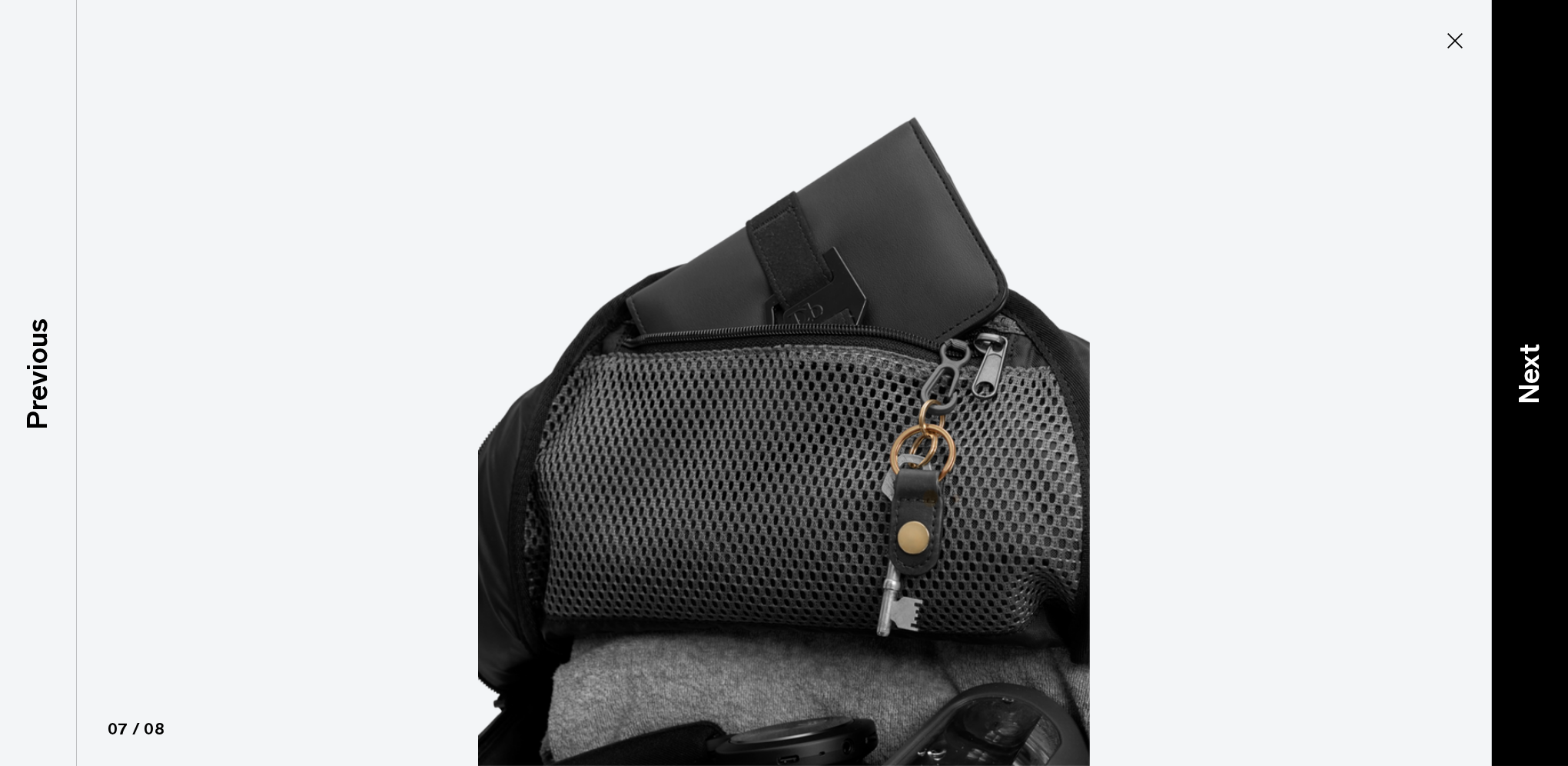
click at [1541, 351] on p "Next" at bounding box center [1529, 373] width 41 height 61
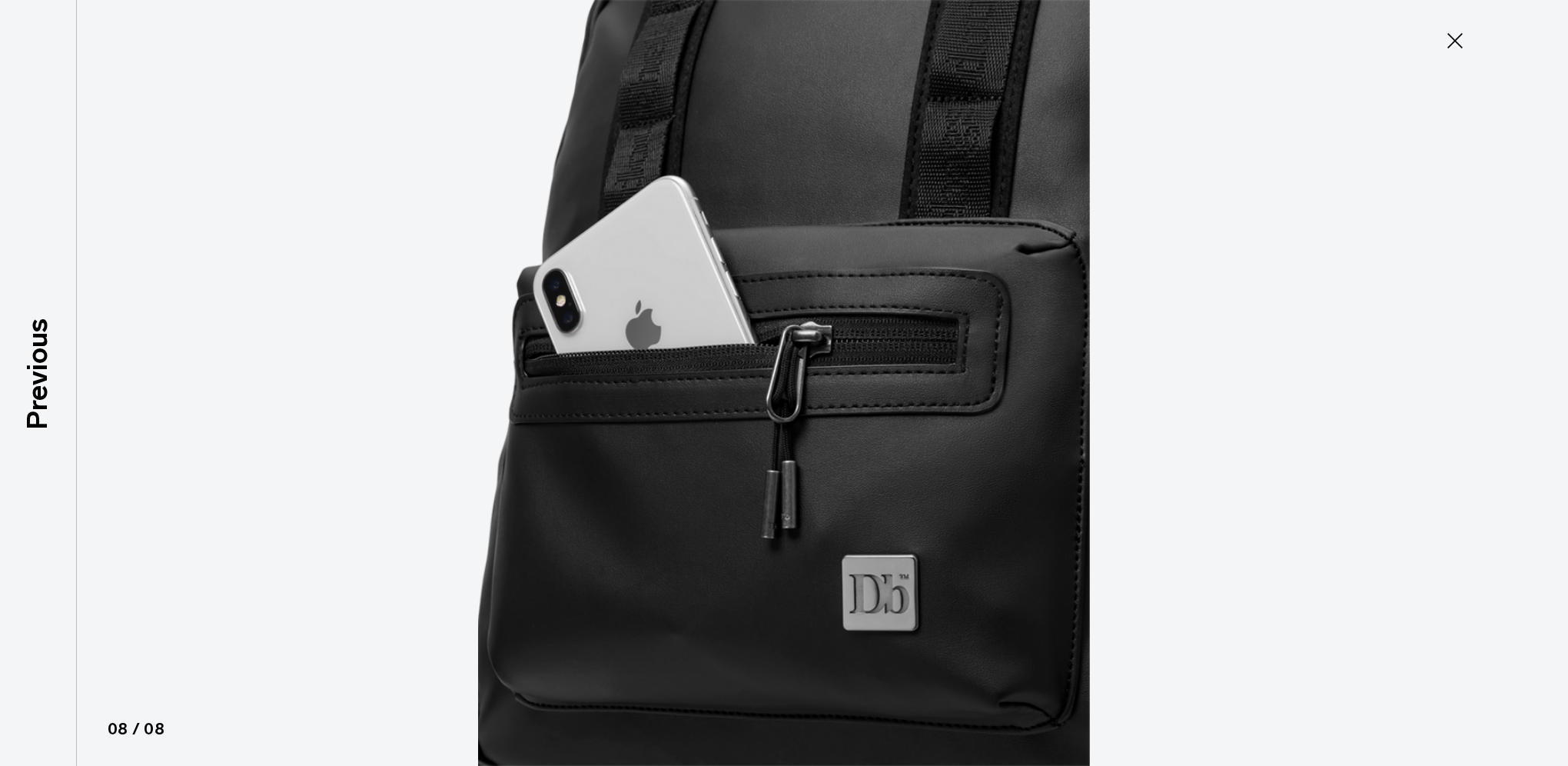
click at [1541, 351] on div at bounding box center [784, 383] width 1568 height 766
click at [1467, 36] on button "Close" at bounding box center [1455, 41] width 51 height 33
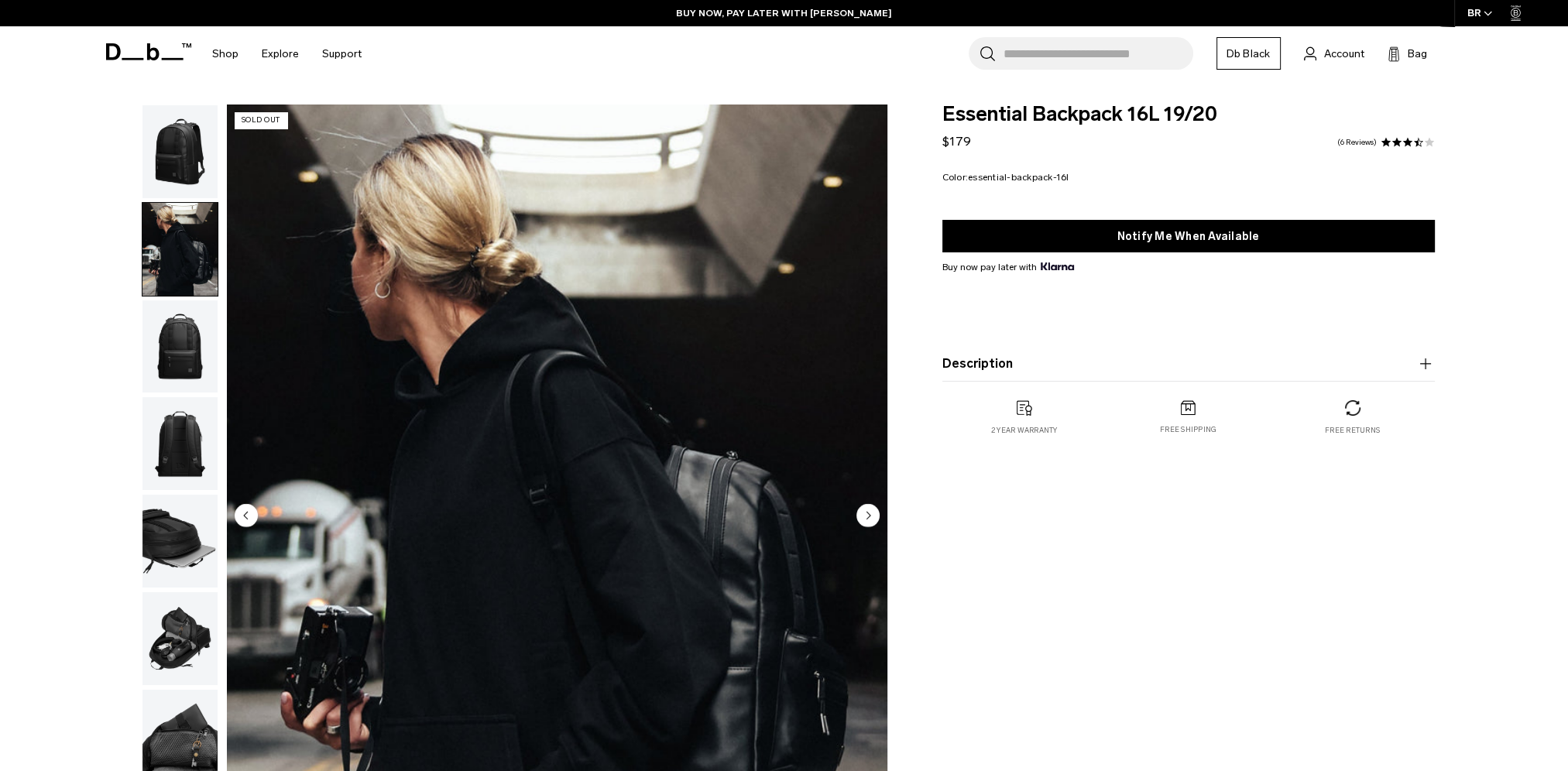
click at [1009, 361] on button "Description" at bounding box center [1189, 363] width 493 height 18
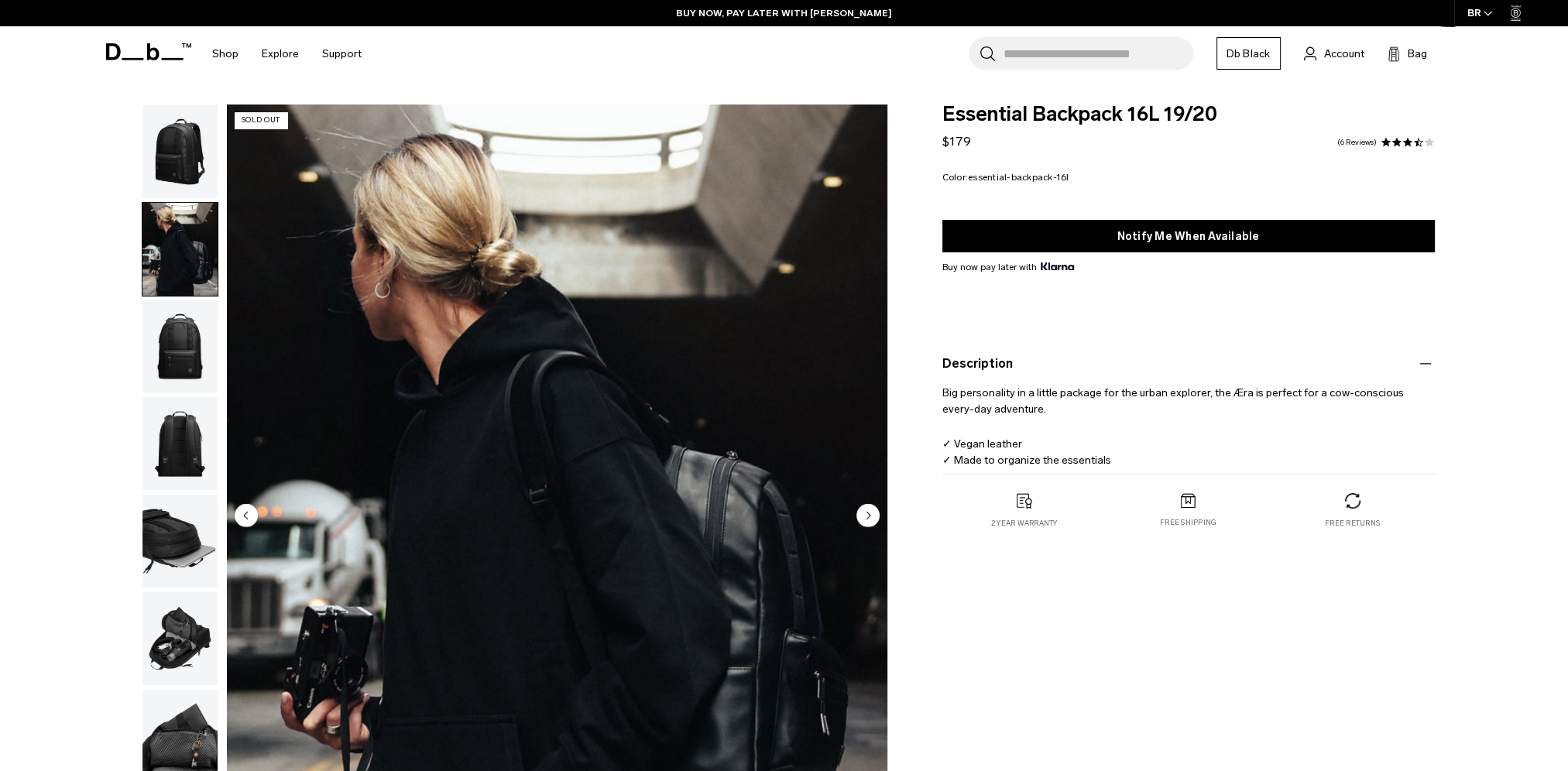
click at [1385, 140] on span at bounding box center [1386, 143] width 11 height 11
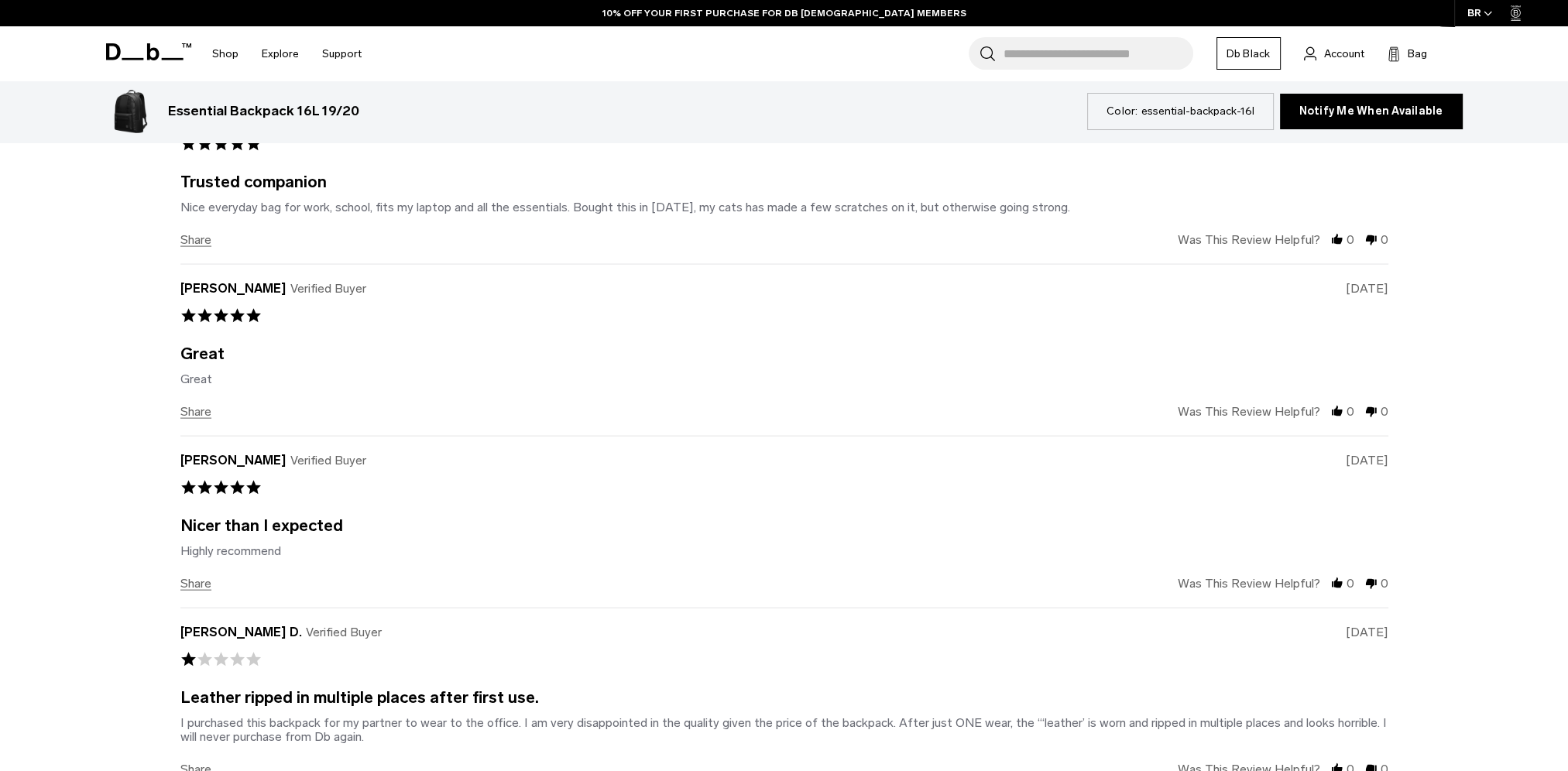
scroll to position [4495, 0]
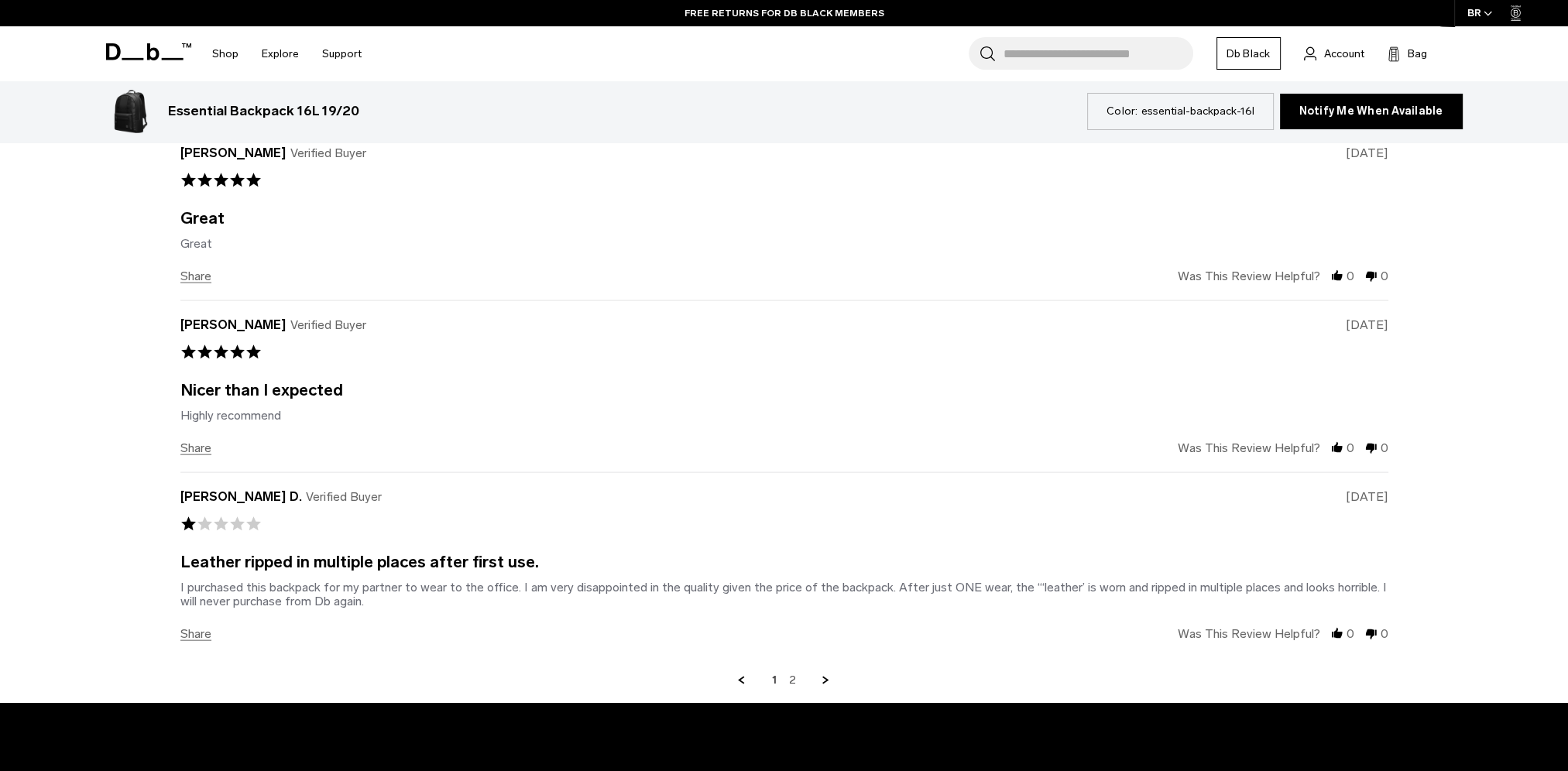
click at [825, 676] on link "Next Page" at bounding box center [826, 680] width 14 height 14
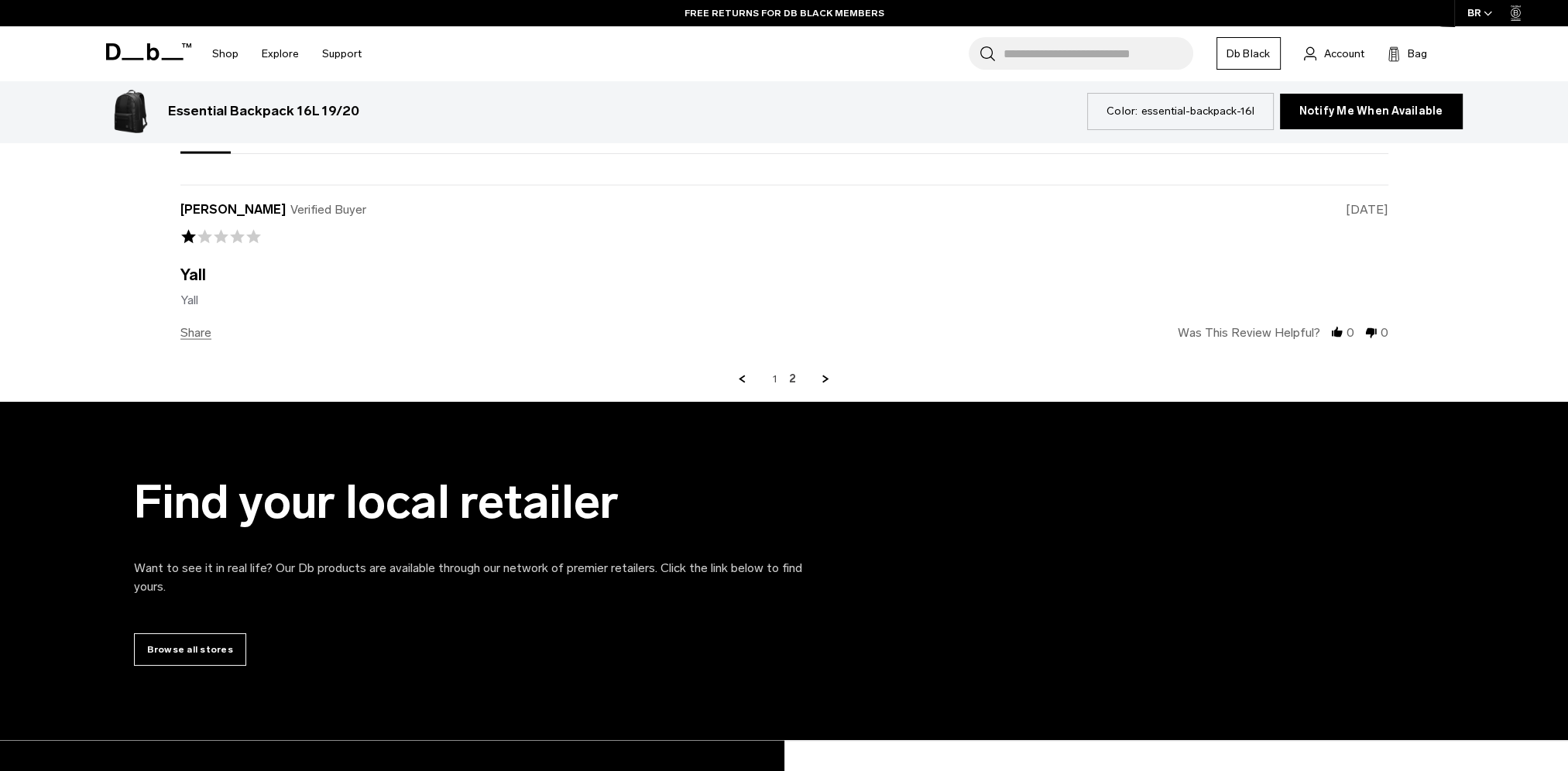
scroll to position [3756, 0]
